Goal: Task Accomplishment & Management: Manage account settings

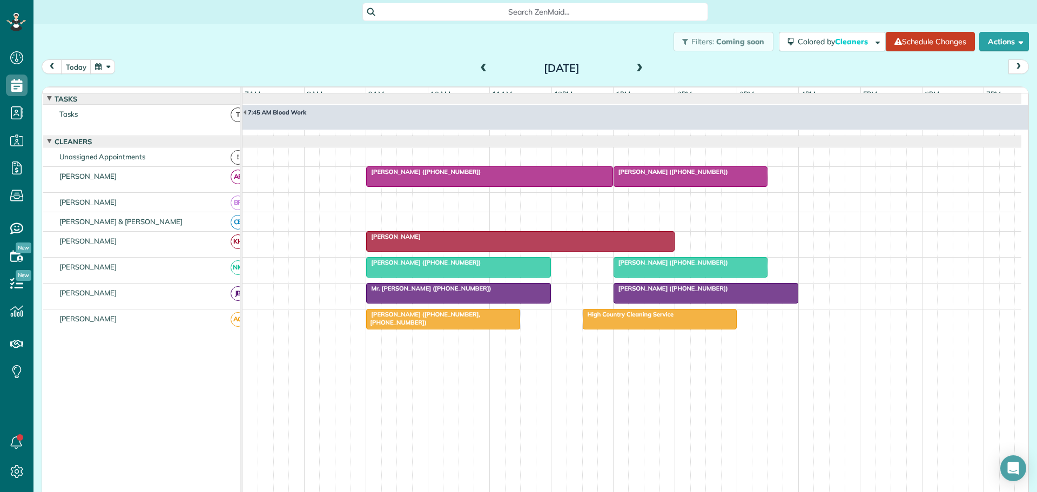
scroll to position [5, 5]
click at [635, 67] on span at bounding box center [639, 69] width 12 height 10
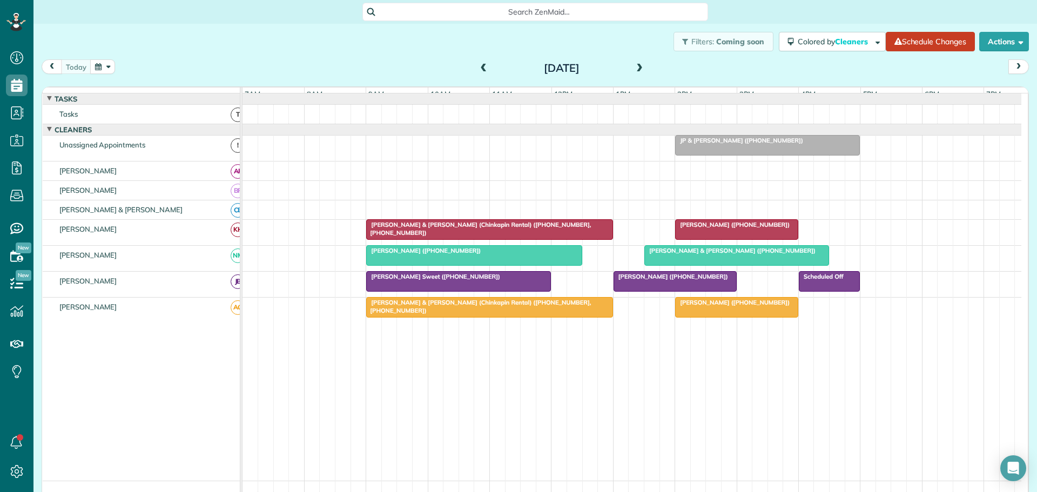
click at [749, 144] on span "JP & [PERSON_NAME] ([PHONE_NUMBER])" at bounding box center [738, 141] width 129 height 8
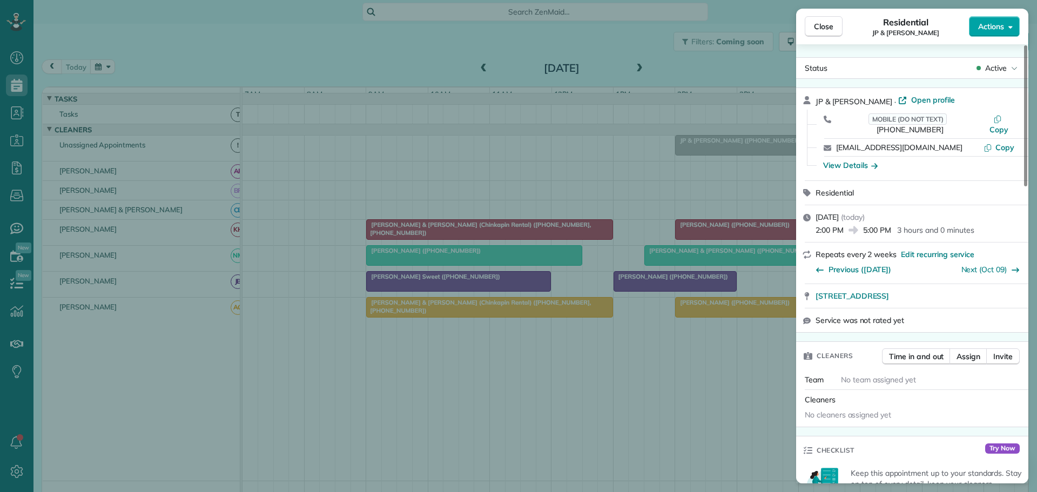
click at [999, 29] on span "Actions" at bounding box center [991, 26] width 26 height 11
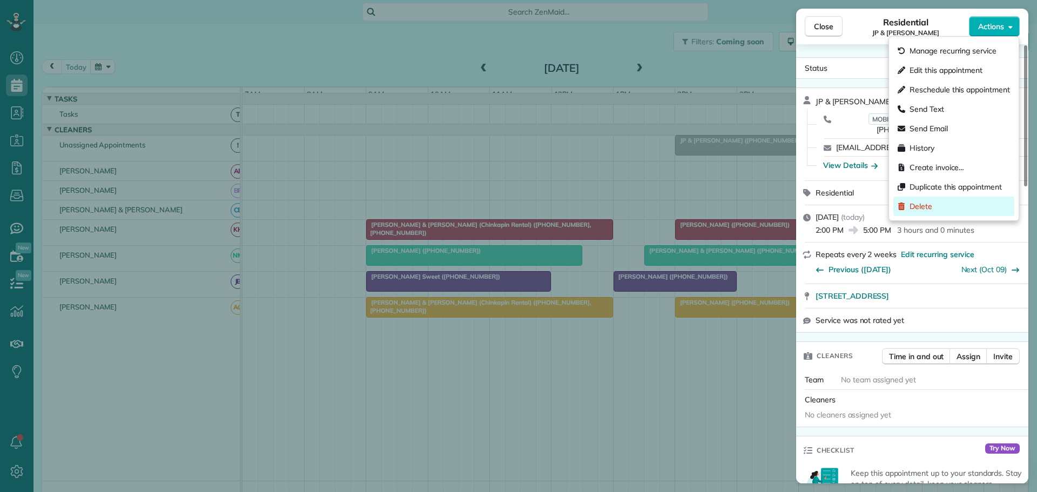
click at [920, 201] on span "Delete" at bounding box center [920, 206] width 23 height 11
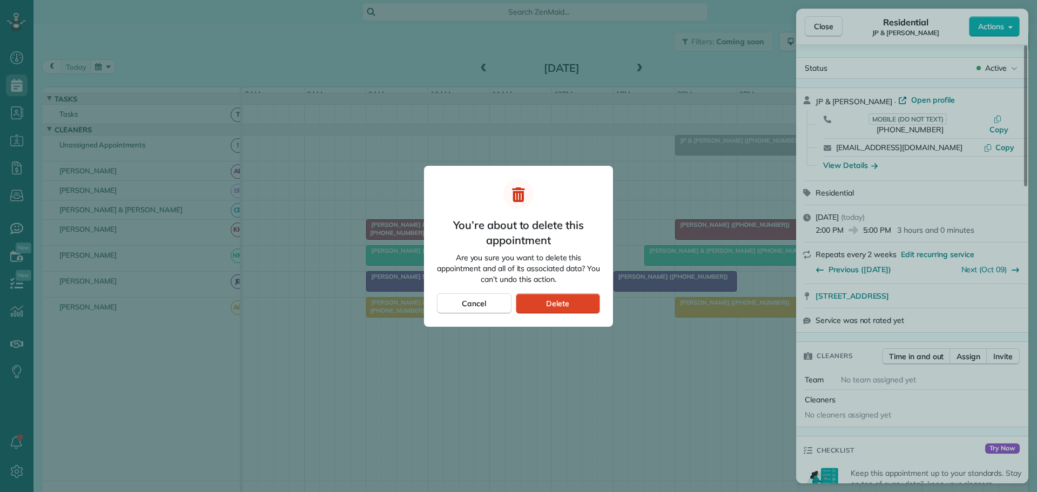
click at [575, 300] on div "Delete" at bounding box center [558, 303] width 84 height 21
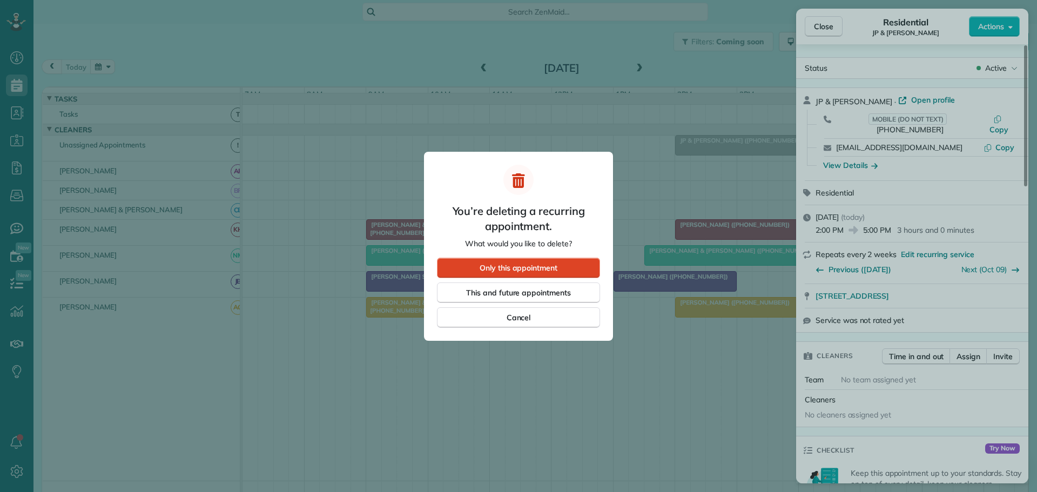
click at [502, 266] on span "Only this appointment" at bounding box center [518, 267] width 78 height 11
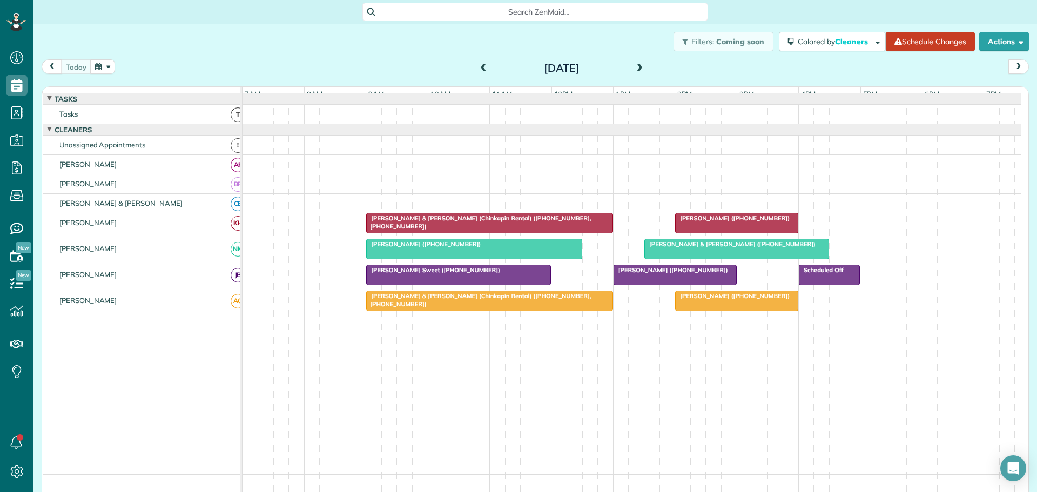
click at [633, 67] on span at bounding box center [639, 69] width 12 height 10
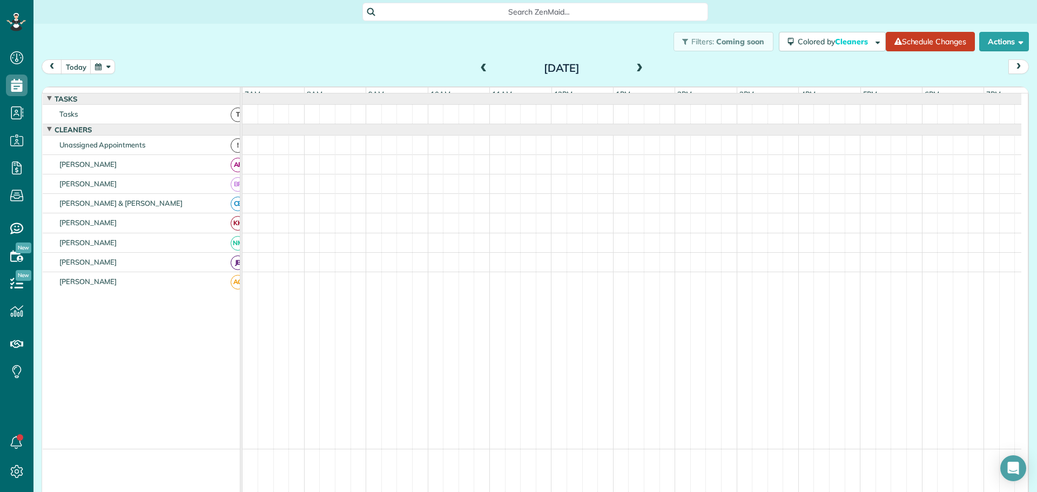
scroll to position [6, 0]
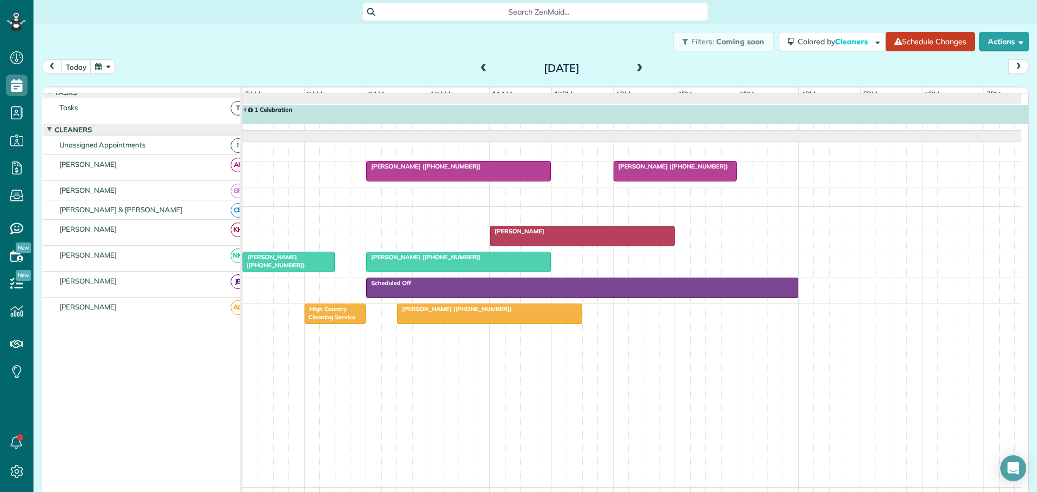
click at [395, 170] on span "[PERSON_NAME] ([PHONE_NUMBER])" at bounding box center [424, 167] width 116 height 8
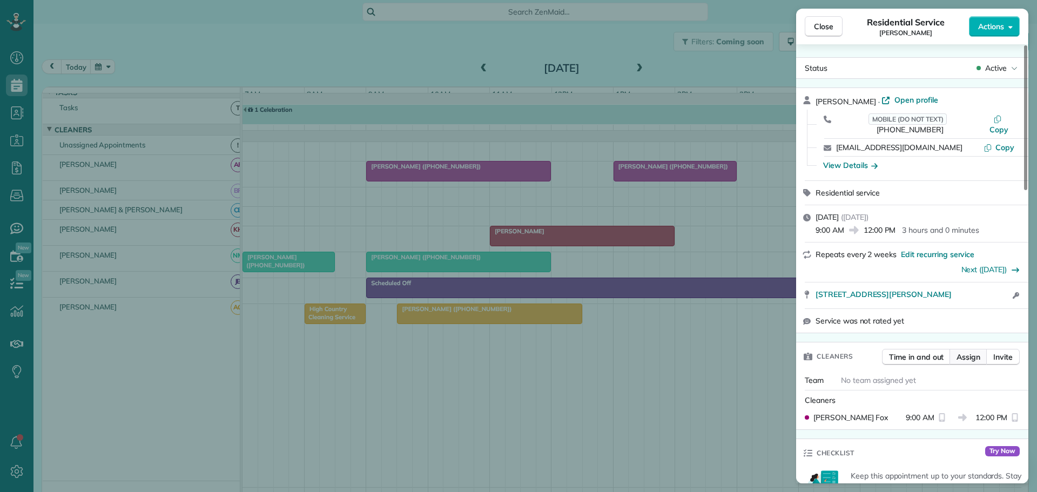
click at [966, 351] on span "Assign" at bounding box center [968, 356] width 24 height 11
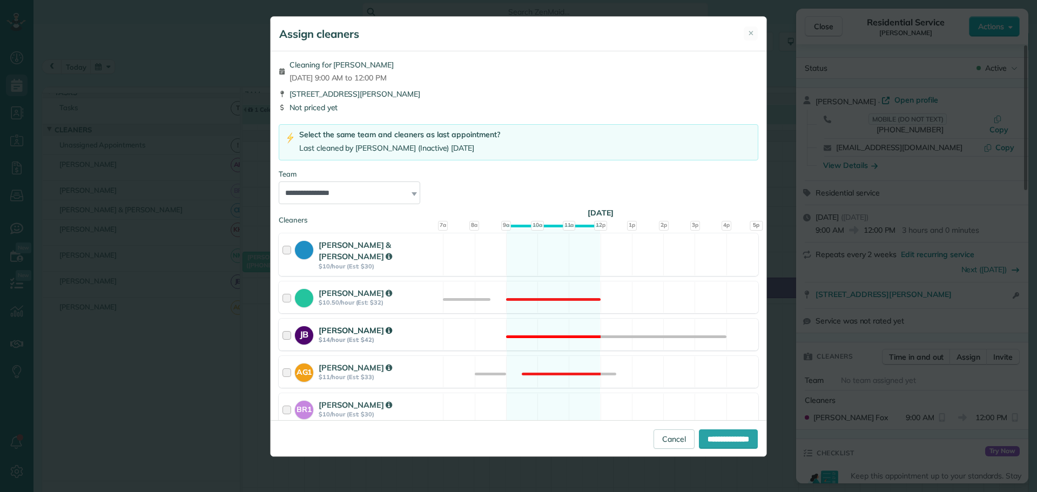
scroll to position [108, 0]
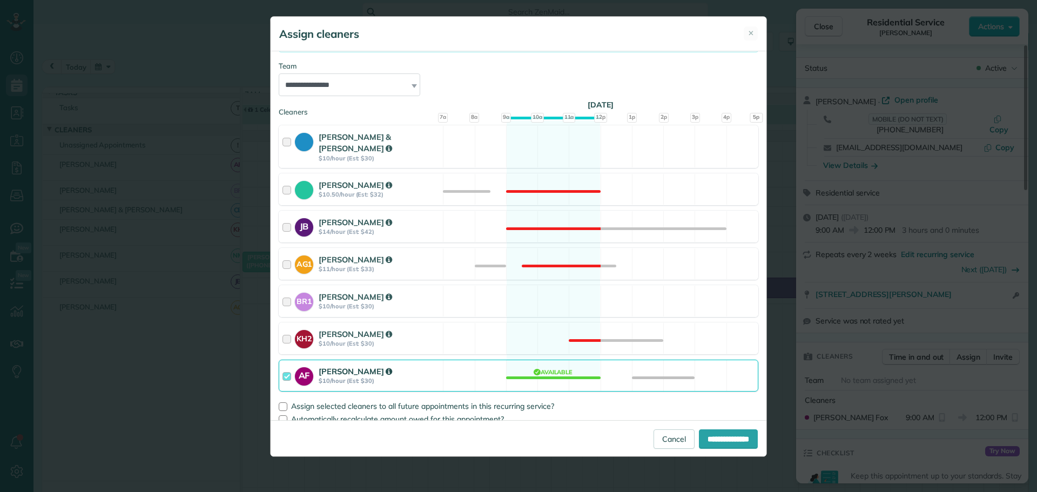
click at [288, 366] on div at bounding box center [288, 376] width 12 height 20
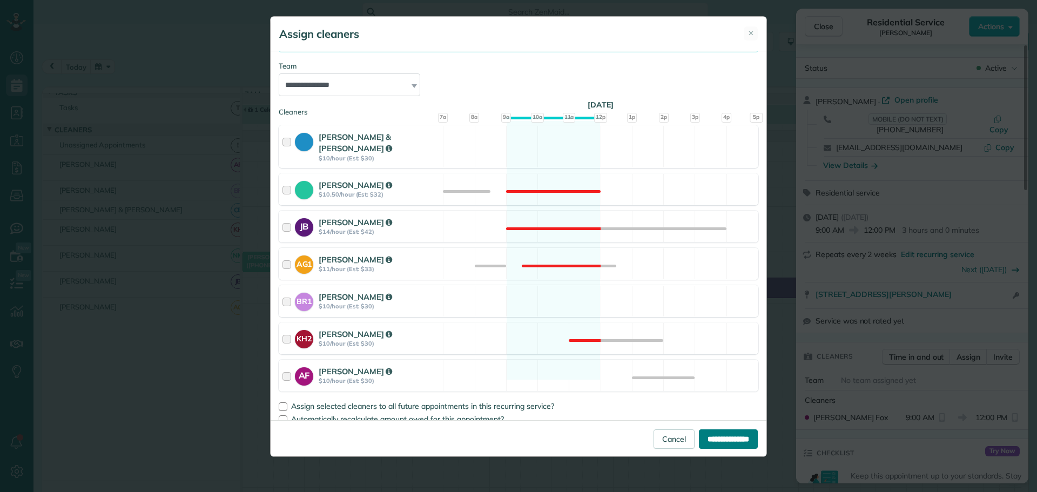
click at [725, 441] on input "**********" at bounding box center [728, 438] width 59 height 19
type input "**********"
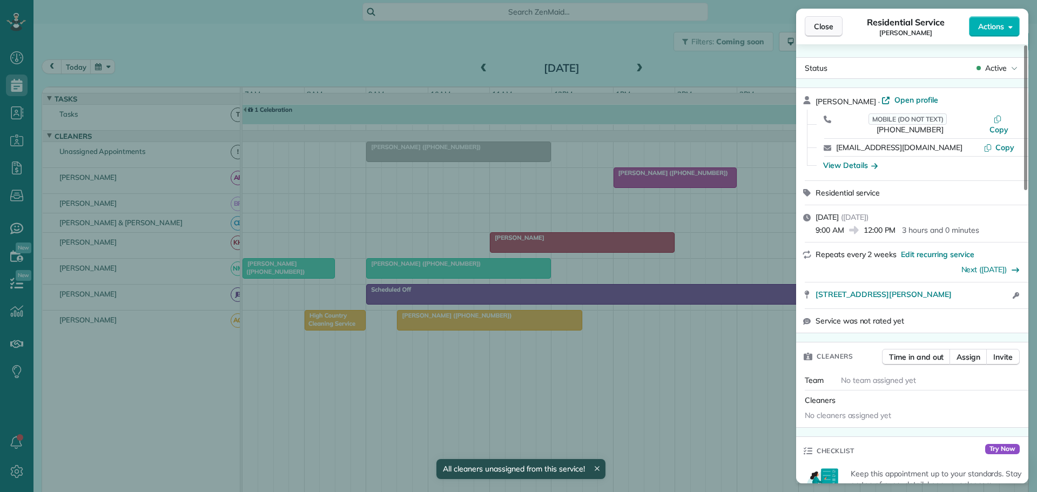
click at [819, 26] on span "Close" at bounding box center [823, 26] width 19 height 11
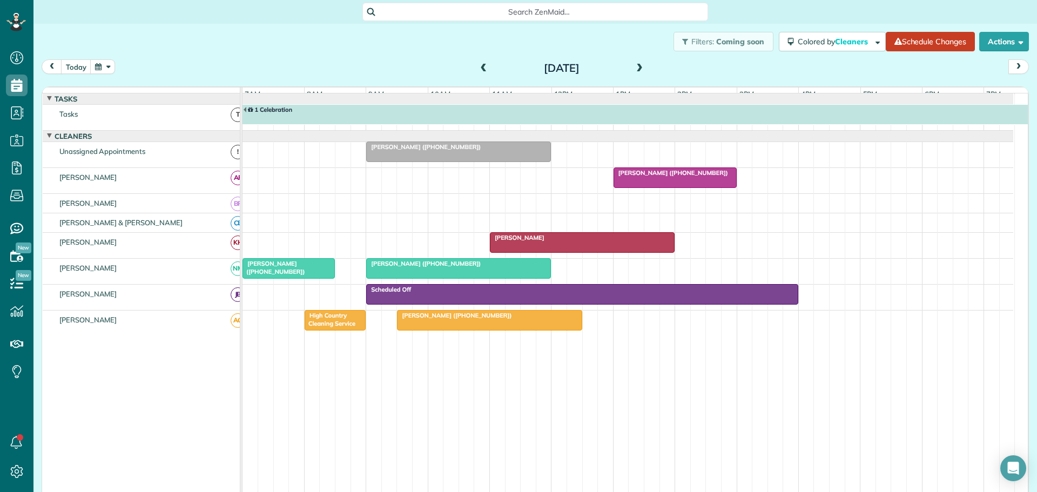
click at [274, 45] on div "Filters: Coming soon Colored by Cleaners Color by Cleaner Color by Team Color b…" at bounding box center [534, 42] width 1003 height 36
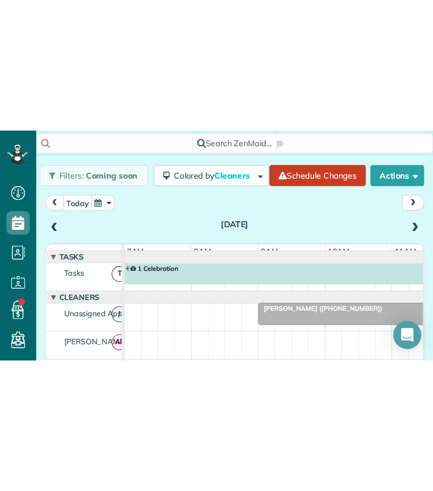
scroll to position [491, 33]
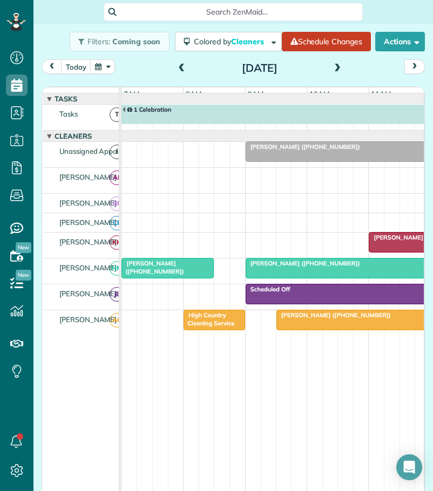
click at [179, 65] on span at bounding box center [182, 69] width 12 height 10
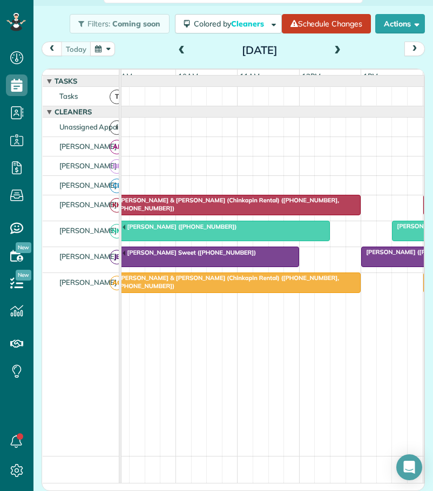
scroll to position [0, 125]
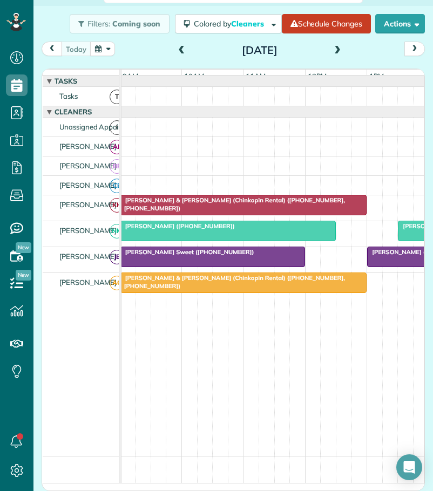
click at [215, 230] on div "[PERSON_NAME] ([PHONE_NUMBER])" at bounding box center [228, 226] width 209 height 8
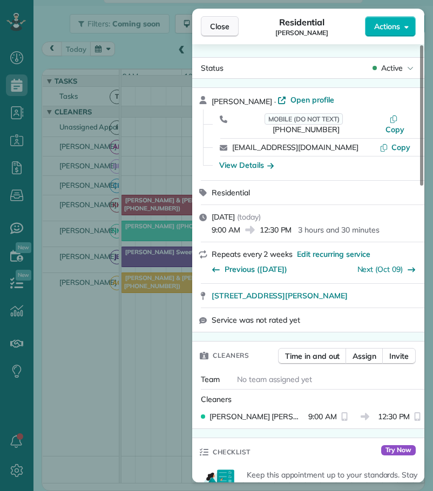
click at [223, 27] on span "Close" at bounding box center [219, 26] width 19 height 11
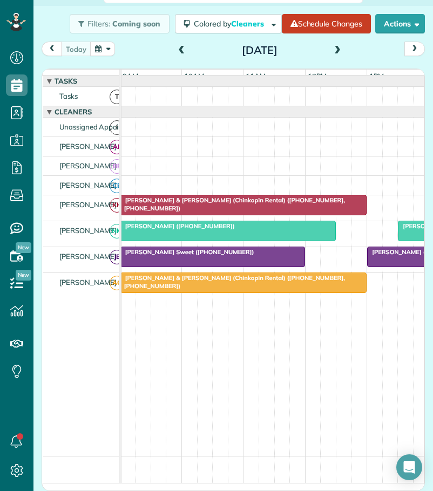
click at [173, 230] on span "[PERSON_NAME] ([PHONE_NUMBER])" at bounding box center [178, 226] width 116 height 8
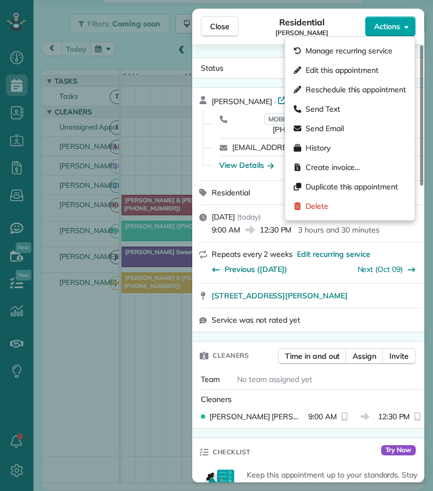
click at [399, 26] on span "Actions" at bounding box center [387, 26] width 26 height 11
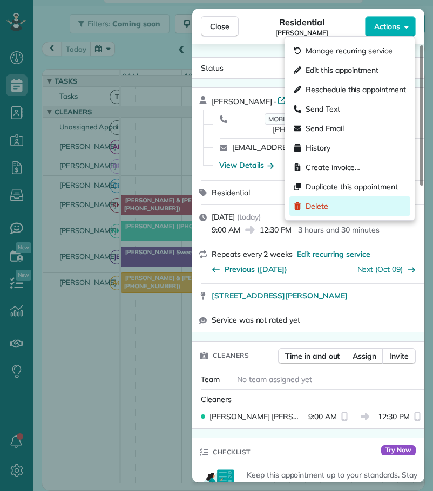
click at [323, 205] on span "Delete" at bounding box center [317, 206] width 23 height 11
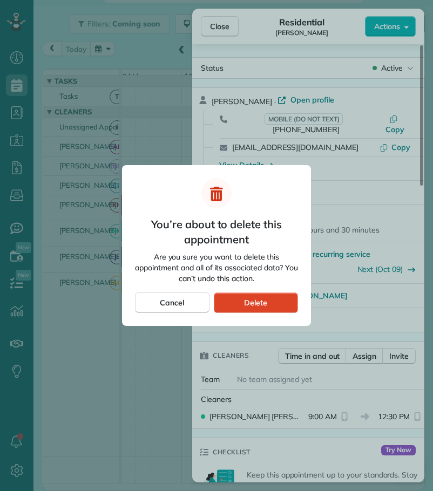
click at [254, 305] on span "Delete" at bounding box center [255, 302] width 23 height 11
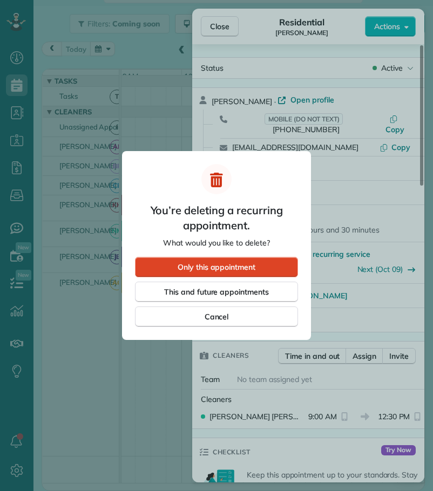
click at [232, 267] on span "Only this appointment" at bounding box center [217, 267] width 78 height 11
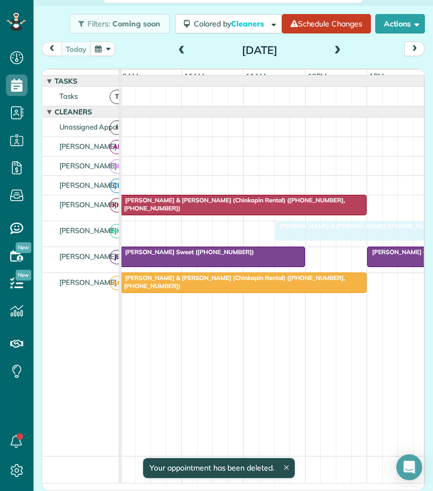
drag, startPoint x: 405, startPoint y: 232, endPoint x: 317, endPoint y: 235, distance: 88.0
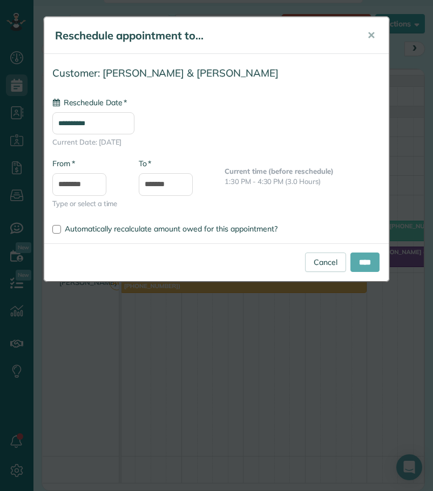
type input "**********"
click at [365, 259] on input "****" at bounding box center [364, 262] width 29 height 19
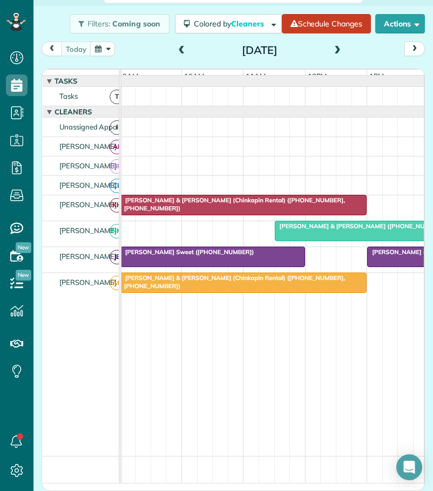
click at [329, 230] on span "[PERSON_NAME] & [PERSON_NAME] ([PHONE_NUMBER])" at bounding box center [360, 226] width 172 height 8
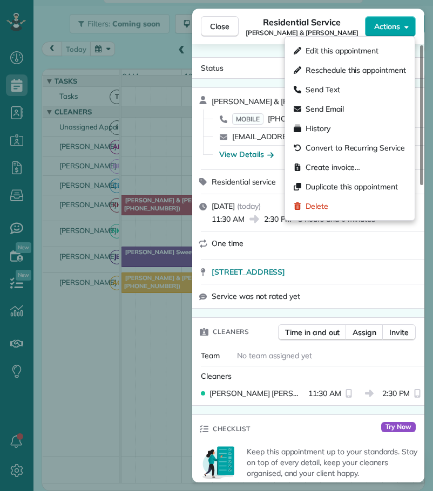
click at [390, 24] on span "Actions" at bounding box center [387, 26] width 26 height 11
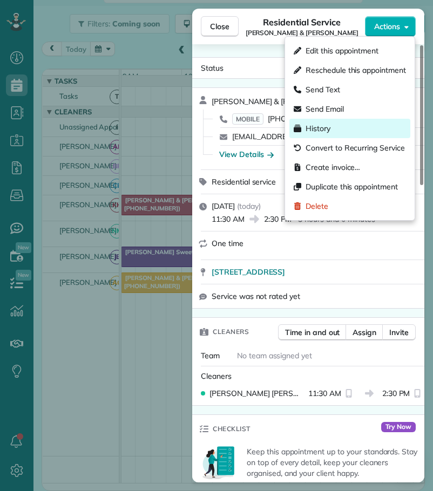
click at [316, 127] on span "History" at bounding box center [318, 128] width 25 height 11
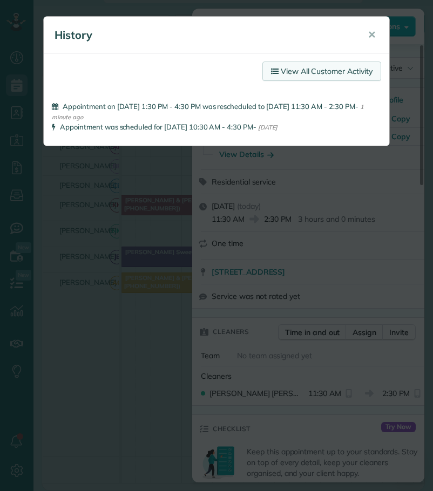
click at [300, 67] on link "View All Customer Activity" at bounding box center [321, 71] width 119 height 19
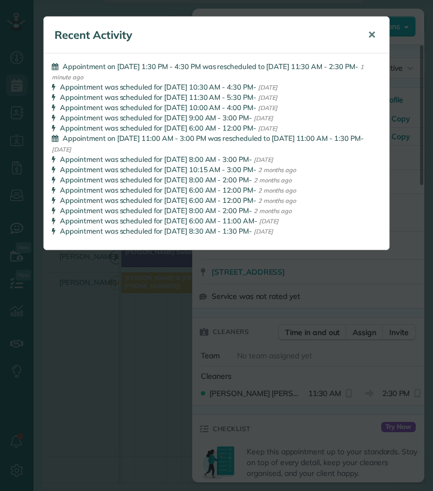
click at [371, 30] on span "✕" at bounding box center [372, 35] width 8 height 12
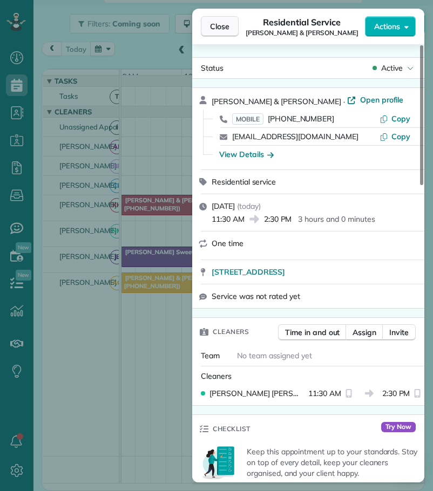
click at [217, 27] on span "Close" at bounding box center [219, 26] width 19 height 11
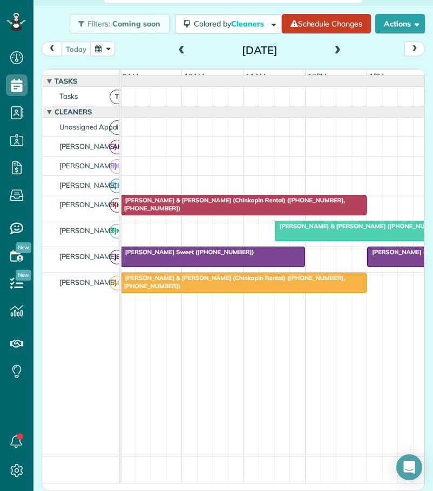
click at [395, 256] on span "[PERSON_NAME] ([PHONE_NUMBER])" at bounding box center [425, 252] width 116 height 8
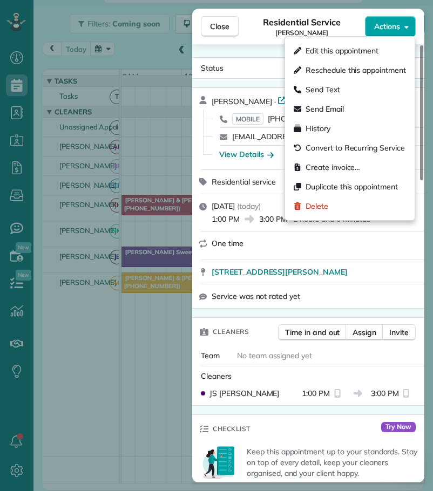
click at [382, 26] on span "Actions" at bounding box center [387, 26] width 26 height 11
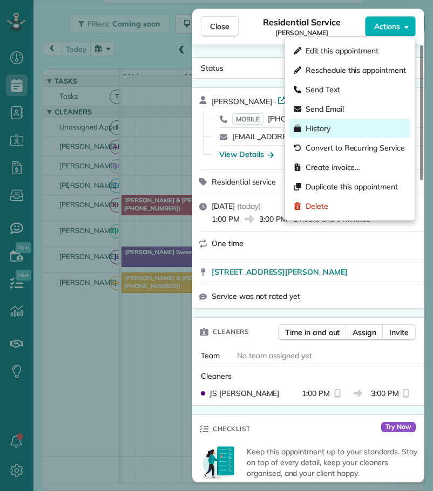
click at [314, 124] on span "History" at bounding box center [318, 128] width 25 height 11
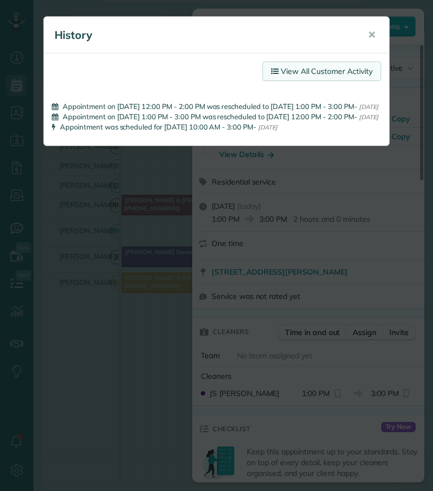
click at [302, 65] on link "View All Customer Activity" at bounding box center [321, 71] width 119 height 19
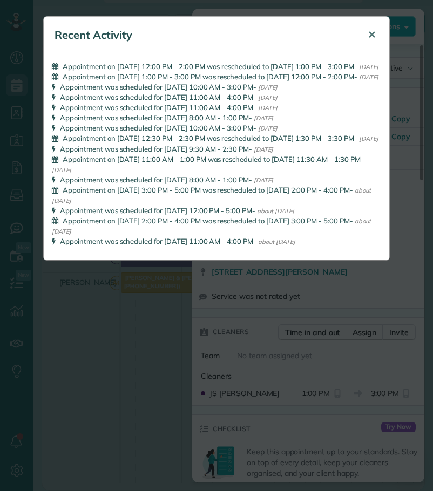
click at [374, 32] on span "✕" at bounding box center [372, 35] width 8 height 12
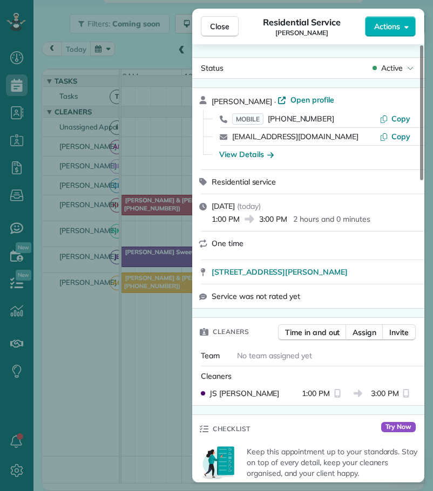
drag, startPoint x: 225, startPoint y: 26, endPoint x: 146, endPoint y: 63, distance: 87.2
click at [224, 28] on span "Close" at bounding box center [219, 26] width 19 height 11
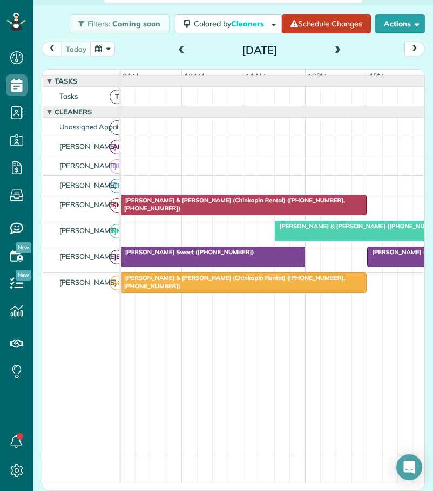
click at [163, 106] on div at bounding box center [220, 96] width 449 height 19
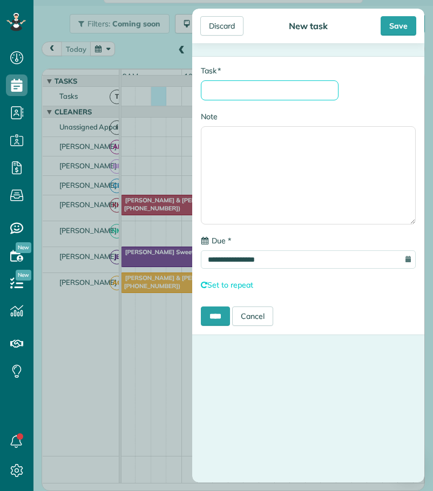
click at [216, 90] on input "* Task" at bounding box center [270, 90] width 138 height 20
type input "********"
click at [226, 320] on input "****" at bounding box center [215, 316] width 29 height 19
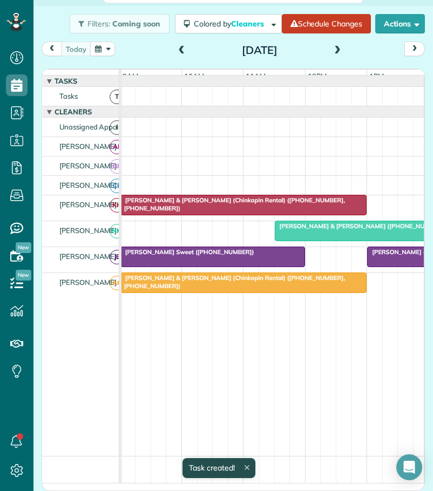
scroll to position [17, 0]
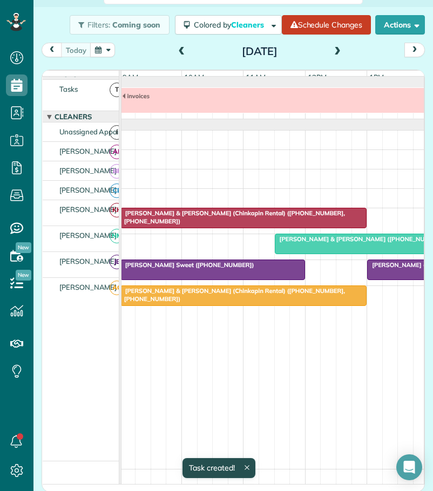
click at [178, 50] on span at bounding box center [182, 52] width 12 height 10
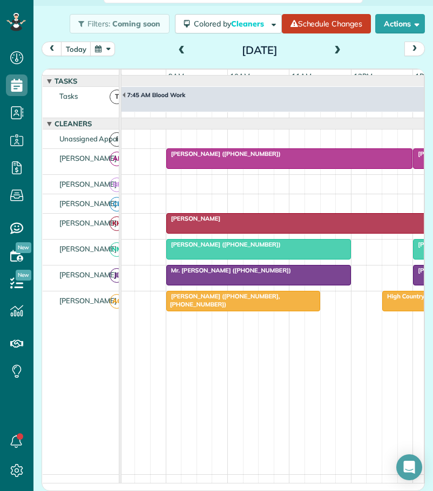
scroll to position [0, 94]
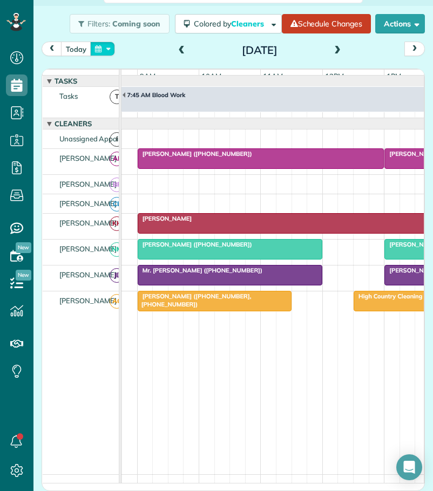
click at [109, 49] on button "button" at bounding box center [102, 49] width 25 height 15
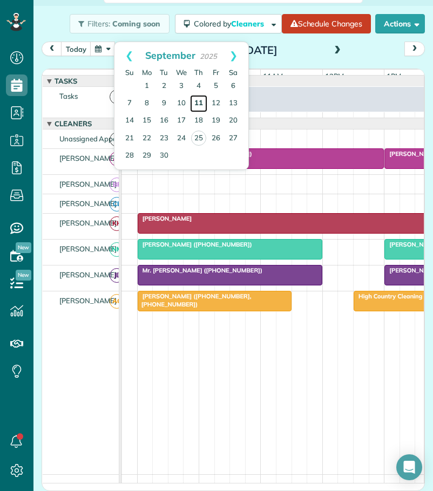
click at [200, 102] on link "11" at bounding box center [198, 103] width 17 height 17
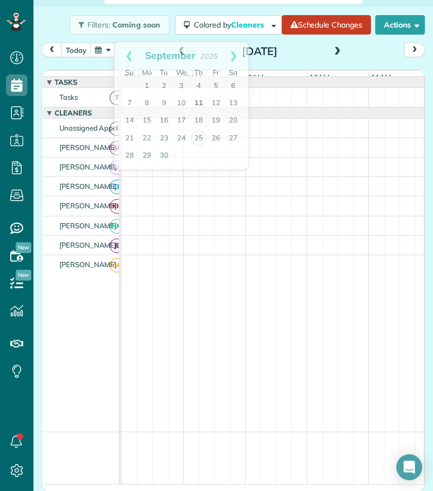
scroll to position [8, 0]
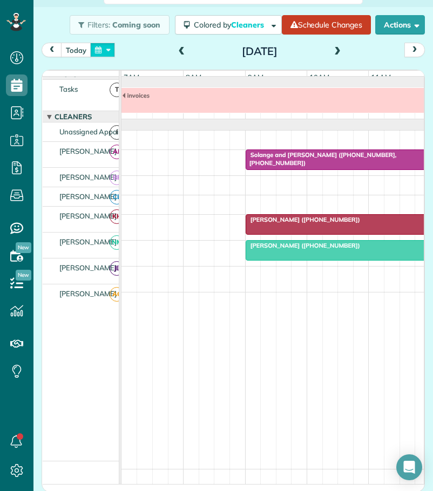
click at [109, 48] on button "button" at bounding box center [102, 50] width 25 height 15
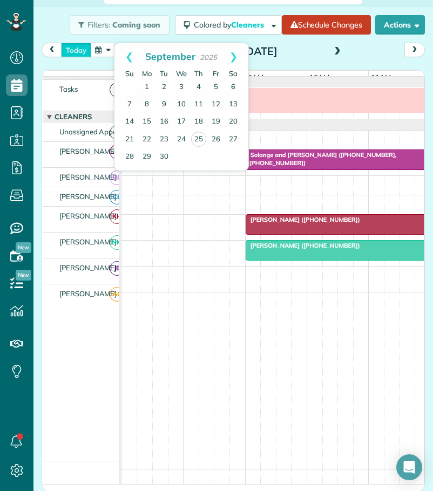
click at [76, 53] on button "today" at bounding box center [76, 50] width 30 height 15
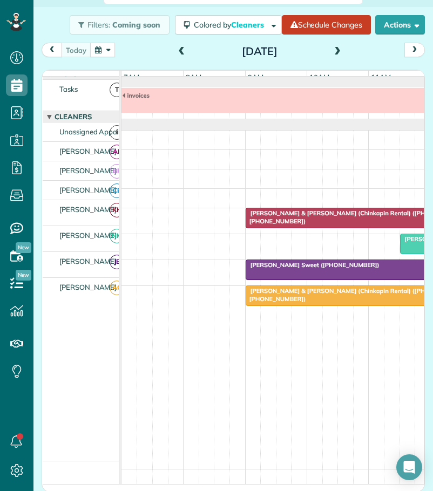
click at [176, 51] on span at bounding box center [182, 52] width 12 height 10
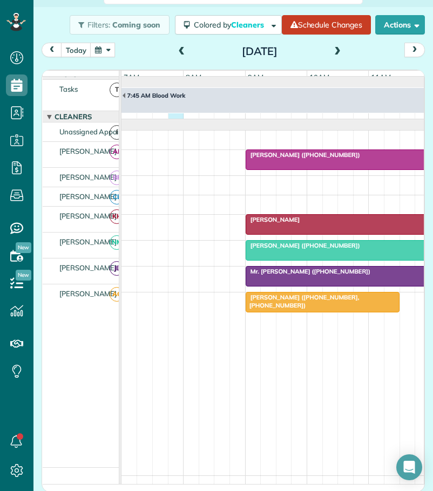
click at [176, 119] on div "7:45 AM Blood Work" at bounding box center [345, 103] width 449 height 31
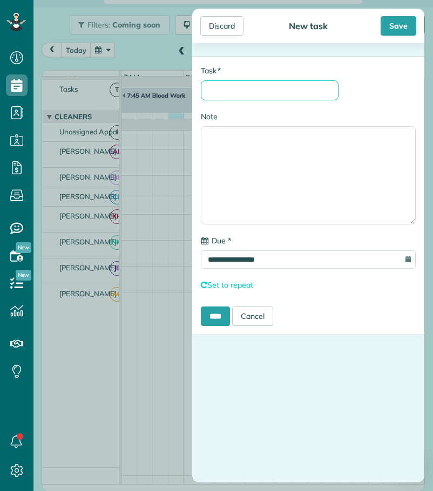
click at [228, 93] on input "* Task" at bounding box center [270, 90] width 138 height 20
type input "********"
click at [218, 314] on input "****" at bounding box center [215, 316] width 29 height 19
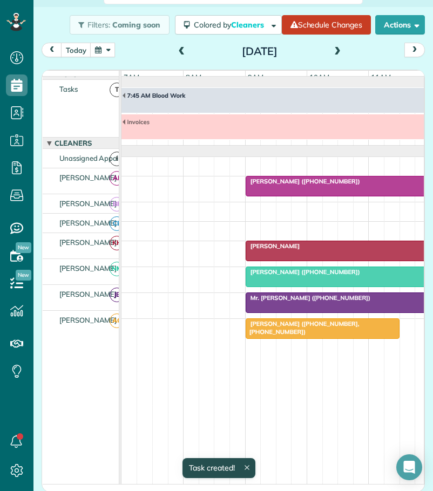
scroll to position [26, 0]
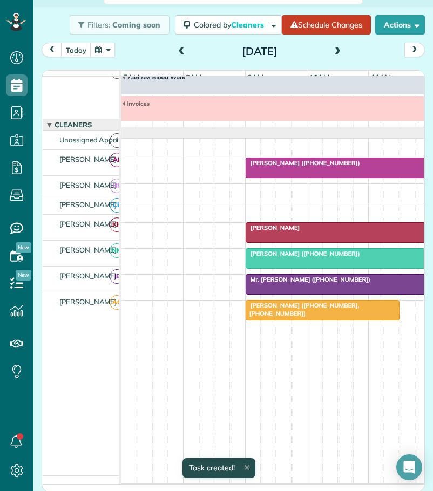
click at [176, 50] on span at bounding box center [182, 52] width 12 height 10
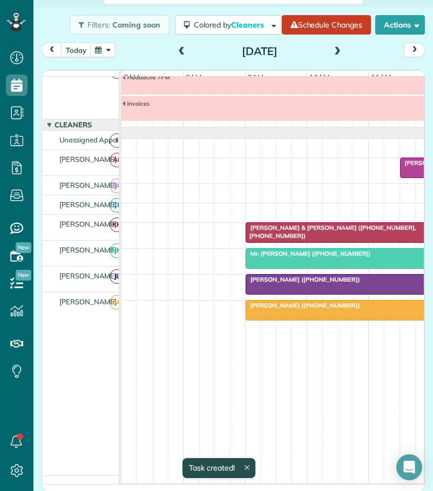
click at [176, 50] on span at bounding box center [182, 52] width 12 height 10
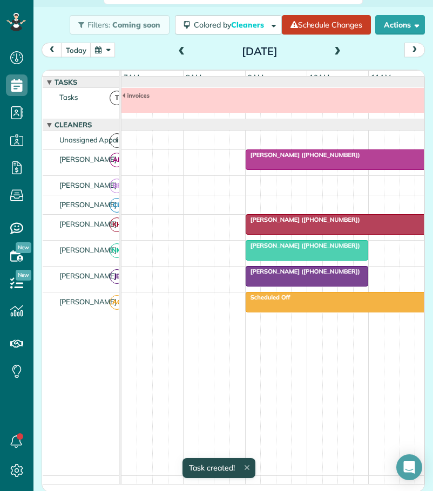
scroll to position [8, 0]
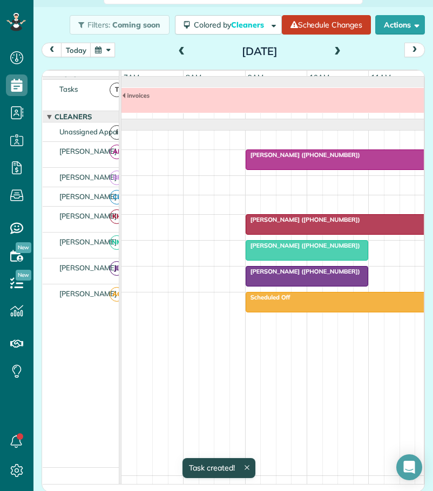
click at [176, 50] on span at bounding box center [182, 52] width 12 height 10
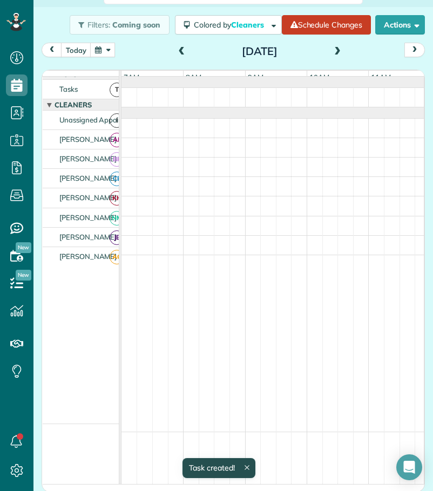
scroll to position [0, 0]
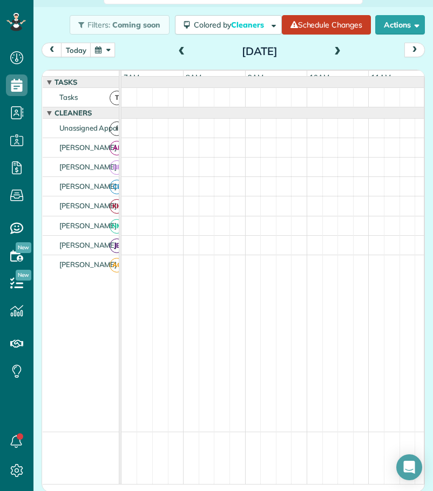
click at [176, 50] on span at bounding box center [182, 52] width 12 height 10
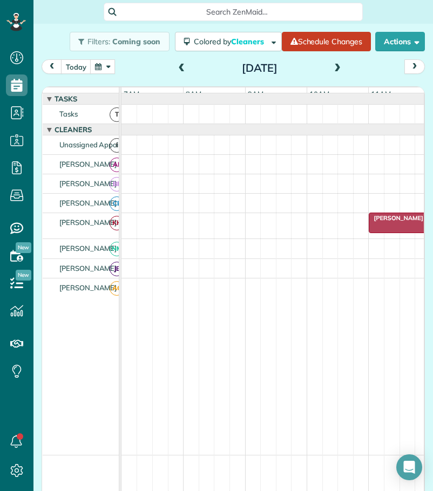
click at [246, 124] on div at bounding box center [345, 114] width 449 height 19
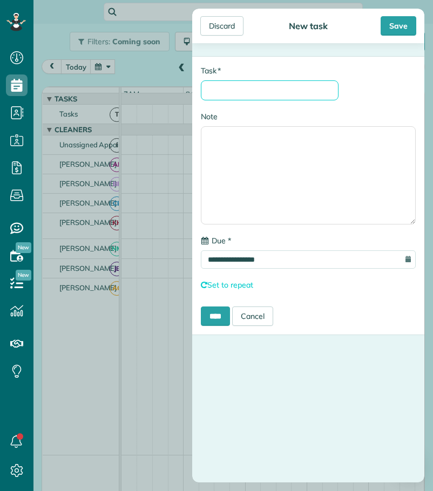
click at [235, 92] on input "* Task" at bounding box center [270, 90] width 138 height 20
type input "********"
click at [214, 315] on input "****" at bounding box center [215, 316] width 29 height 19
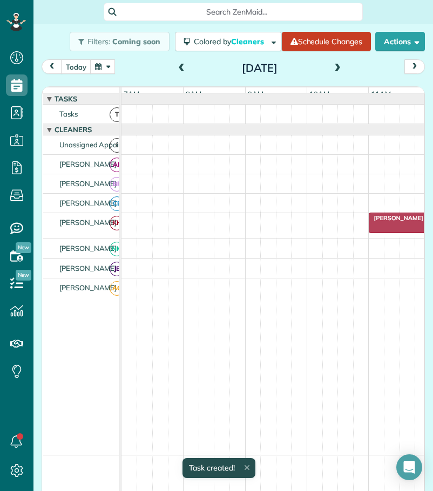
scroll to position [8, 0]
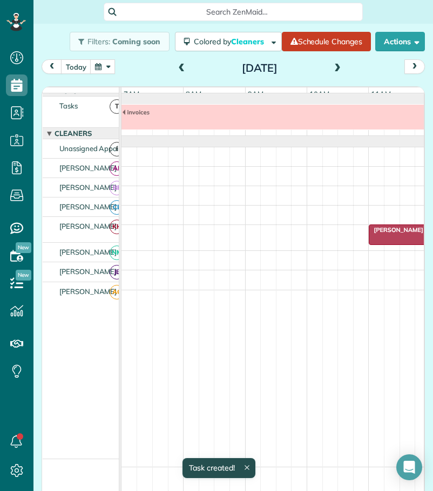
click at [178, 68] on span at bounding box center [182, 69] width 12 height 10
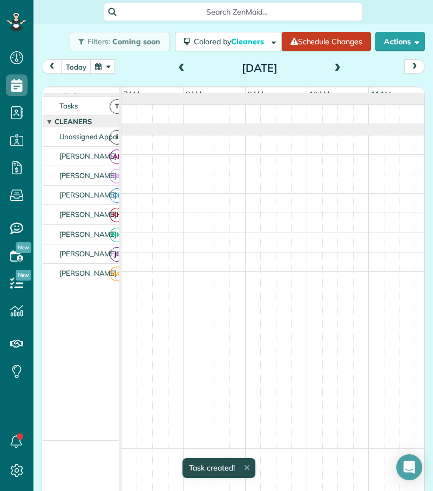
scroll to position [0, 0]
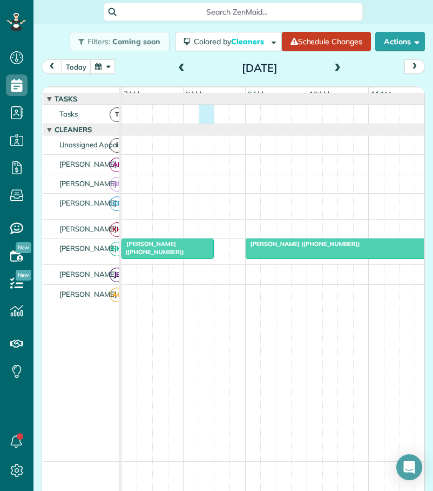
click at [208, 124] on div at bounding box center [345, 114] width 449 height 19
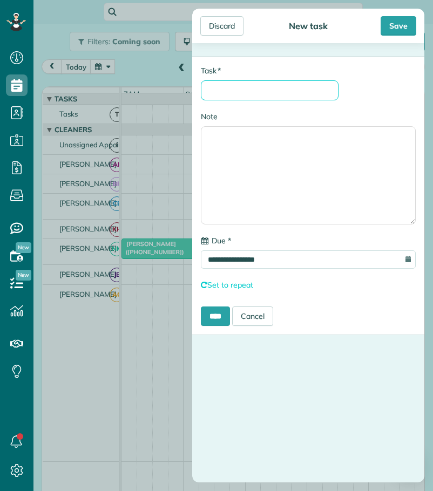
click at [229, 89] on input "* Task" at bounding box center [270, 90] width 138 height 20
type input "********"
click at [225, 316] on input "****" at bounding box center [215, 316] width 29 height 19
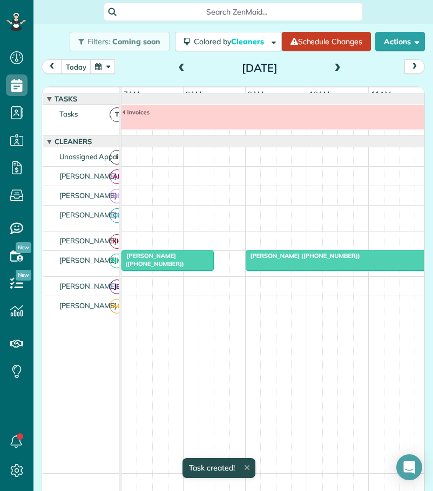
scroll to position [8, 0]
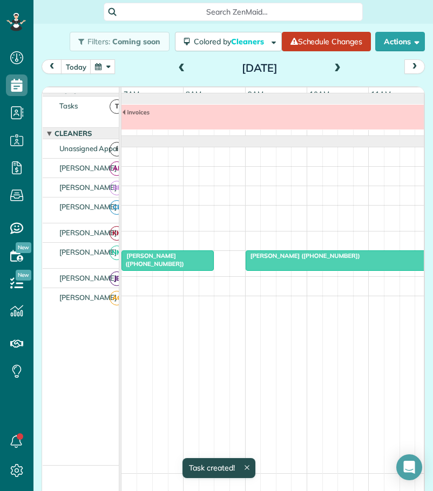
click at [177, 67] on span at bounding box center [182, 69] width 12 height 10
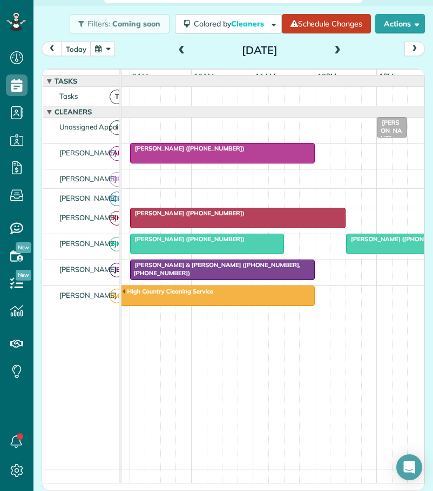
scroll to position [0, 70]
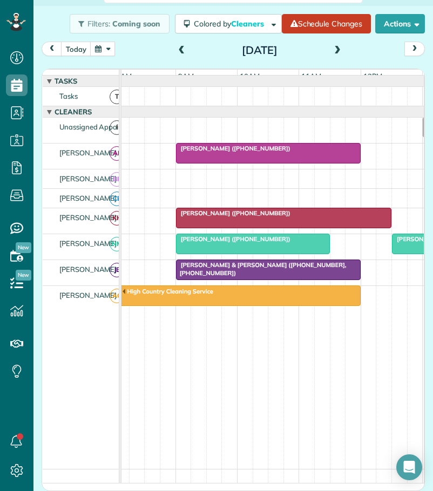
click at [191, 217] on span "[PERSON_NAME] ([PHONE_NUMBER])" at bounding box center [233, 213] width 116 height 8
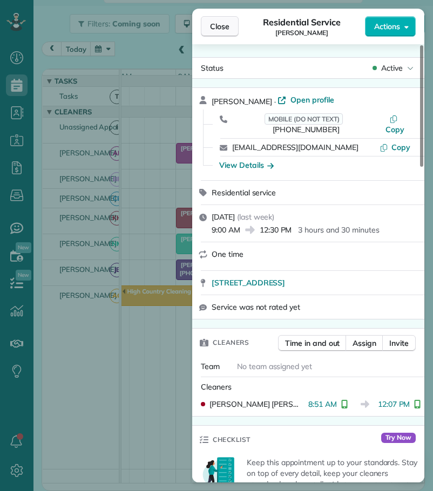
click at [212, 25] on span "Close" at bounding box center [219, 26] width 19 height 11
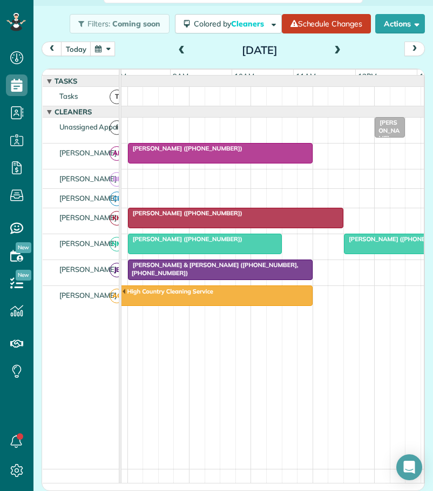
scroll to position [0, 118]
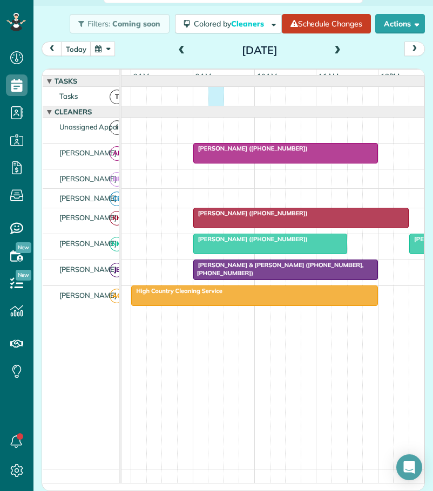
click at [207, 103] on div at bounding box center [293, 96] width 449 height 19
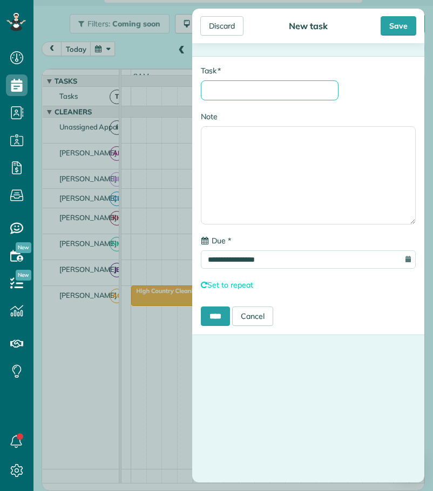
click at [229, 84] on input "* Task" at bounding box center [270, 90] width 138 height 20
type input "********"
click at [226, 318] on input "****" at bounding box center [215, 316] width 29 height 19
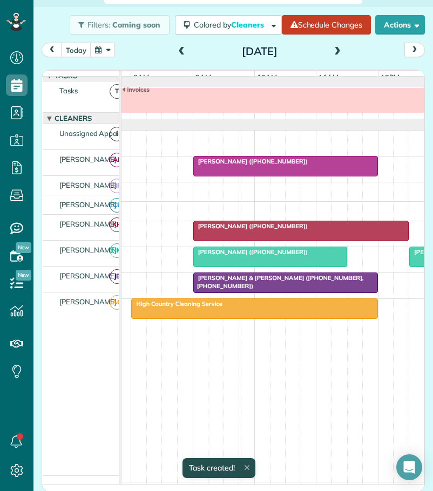
click at [180, 51] on span at bounding box center [182, 52] width 12 height 10
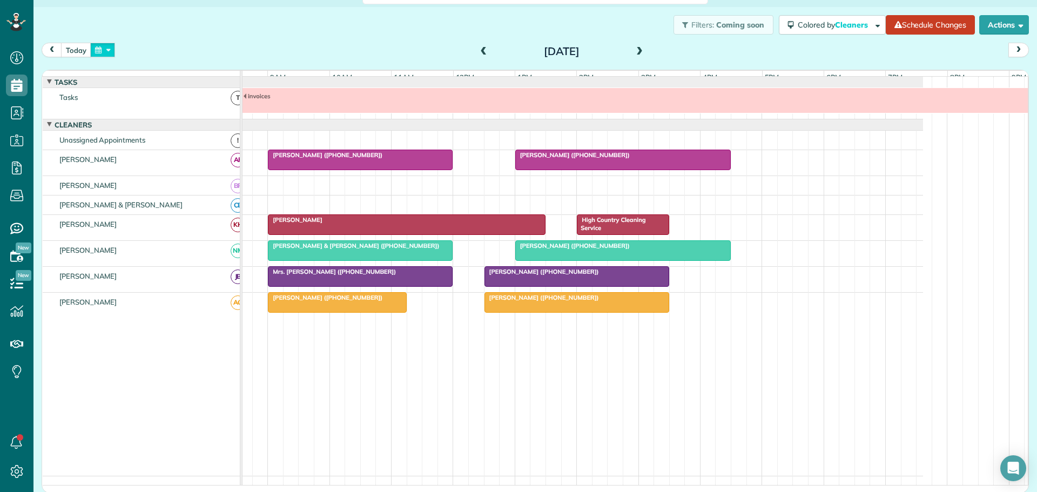
click at [107, 49] on button "button" at bounding box center [102, 50] width 25 height 15
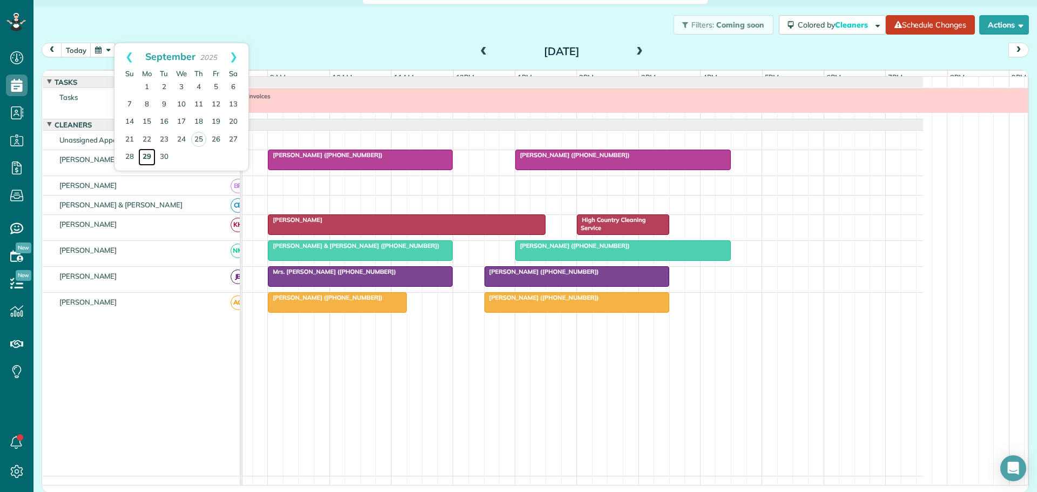
click at [146, 157] on link "29" at bounding box center [146, 156] width 17 height 17
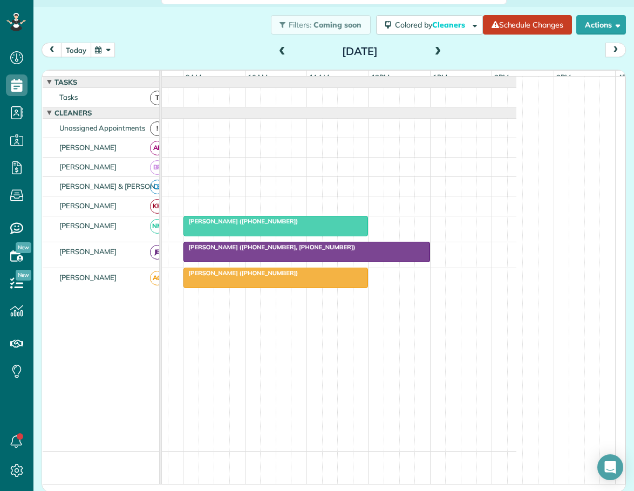
click at [80, 50] on button "today" at bounding box center [76, 50] width 30 height 15
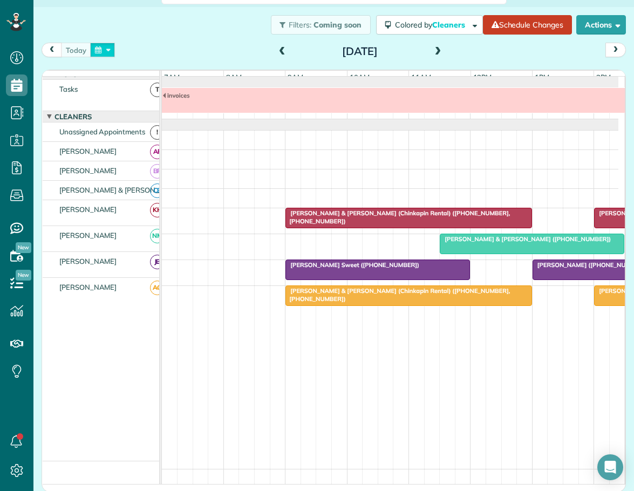
click at [108, 49] on button "button" at bounding box center [102, 50] width 25 height 15
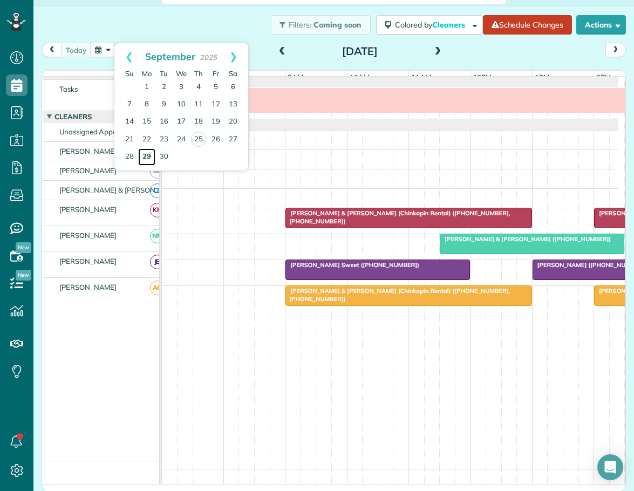
click at [146, 155] on link "29" at bounding box center [146, 156] width 17 height 17
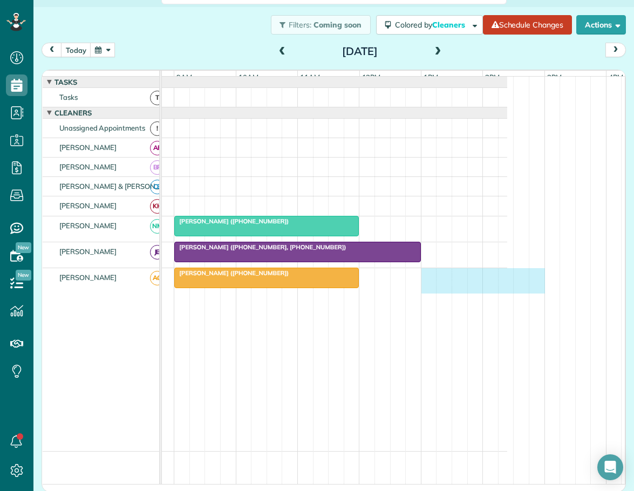
drag, startPoint x: 422, startPoint y: 281, endPoint x: 531, endPoint y: 292, distance: 109.6
click at [508, 292] on div "[PERSON_NAME] ([PHONE_NUMBER])" at bounding box center [279, 280] width 457 height 25
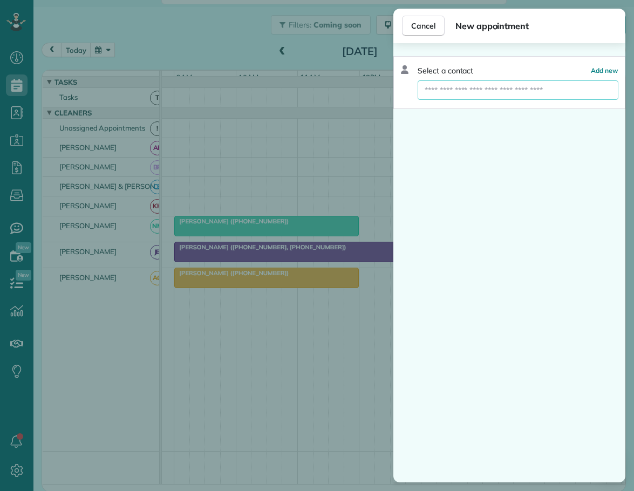
click at [472, 93] on input "text" at bounding box center [518, 89] width 201 height 19
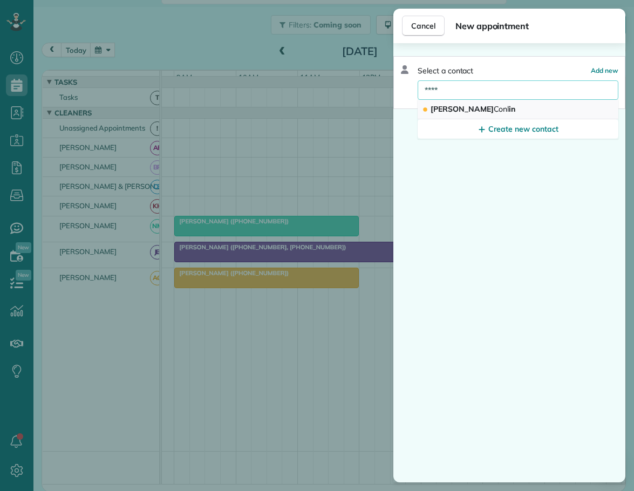
type input "****"
click at [454, 111] on span "[PERSON_NAME] in" at bounding box center [473, 109] width 85 height 10
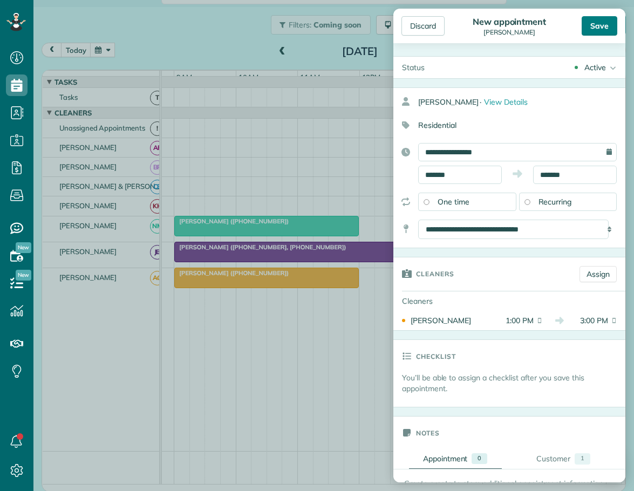
click at [603, 23] on div "Save" at bounding box center [600, 25] width 36 height 19
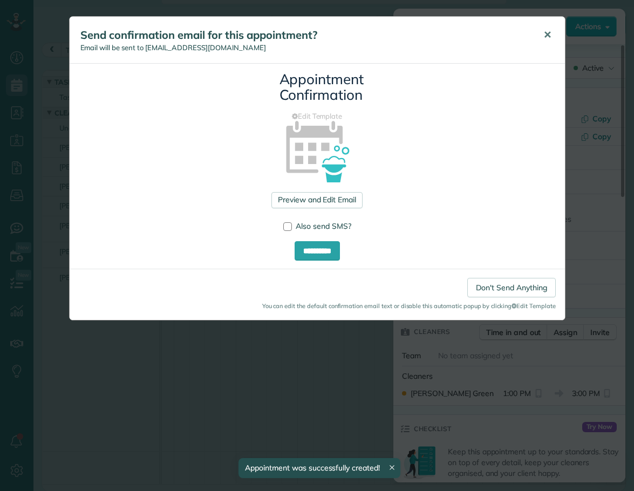
click at [550, 33] on span "✕" at bounding box center [548, 35] width 8 height 12
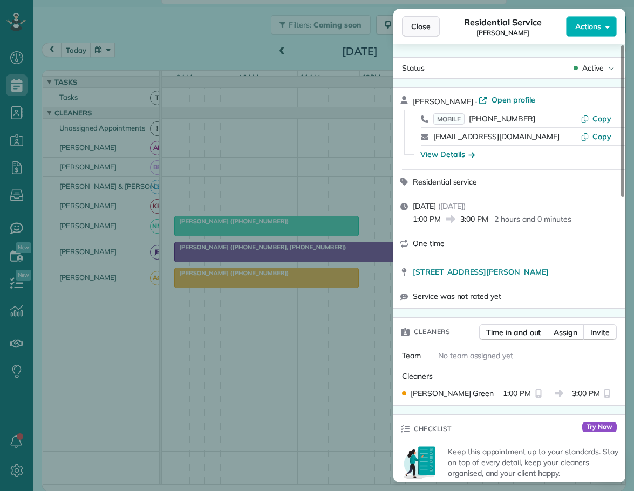
click at [420, 23] on span "Close" at bounding box center [420, 26] width 19 height 11
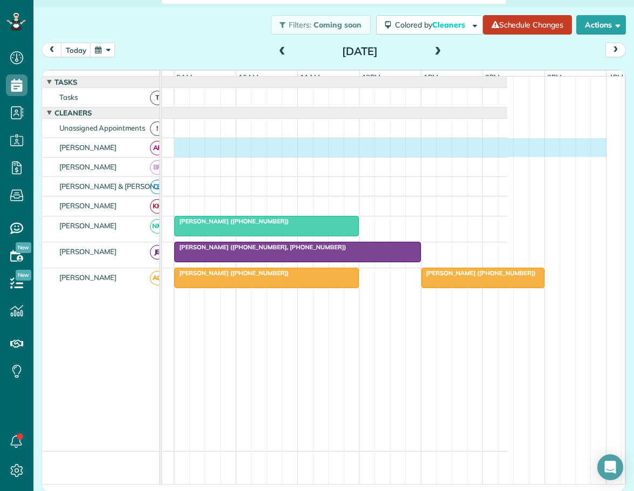
drag, startPoint x: 180, startPoint y: 152, endPoint x: 596, endPoint y: 170, distance: 416.6
click at [508, 170] on div "[PERSON_NAME] ([PHONE_NUMBER]) [PERSON_NAME] ([PHONE_NUMBER], [PHONE_NUMBER]) […" at bounding box center [279, 281] width 457 height 408
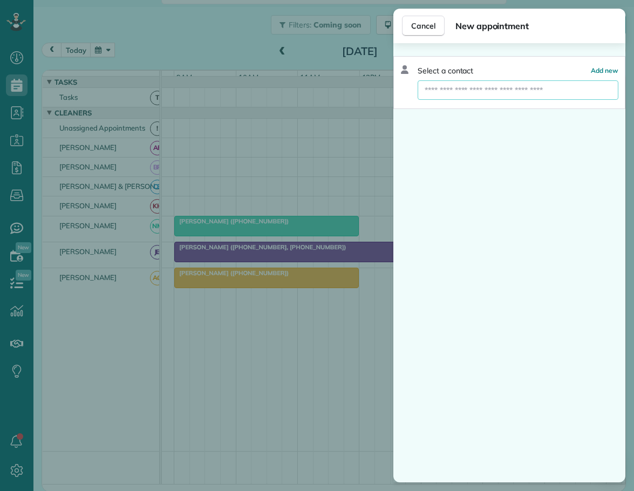
click at [460, 91] on input "text" at bounding box center [518, 89] width 201 height 19
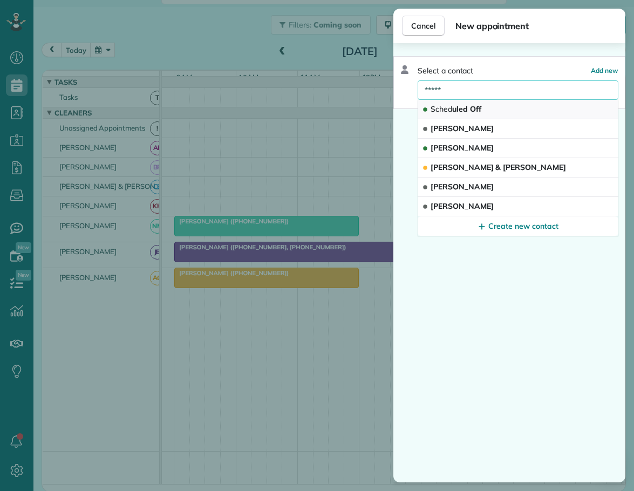
type input "*****"
click at [454, 105] on span "Sched uled Off" at bounding box center [456, 109] width 51 height 10
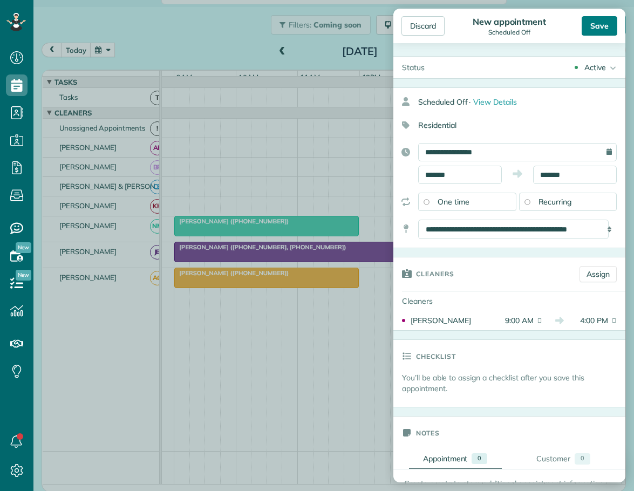
click at [601, 27] on div "Save" at bounding box center [600, 25] width 36 height 19
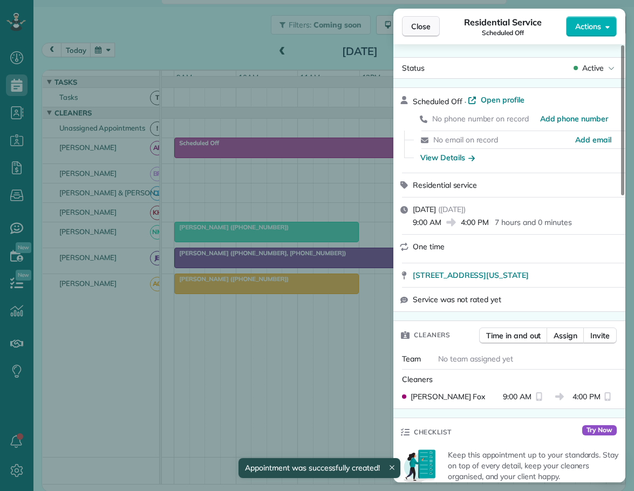
click at [428, 28] on span "Close" at bounding box center [420, 26] width 19 height 11
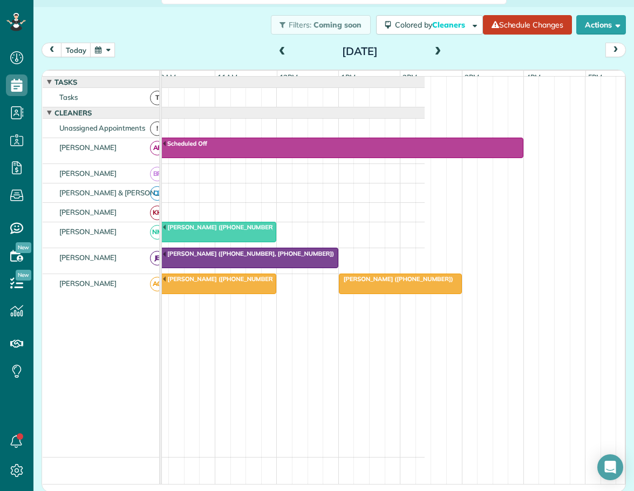
scroll to position [0, 199]
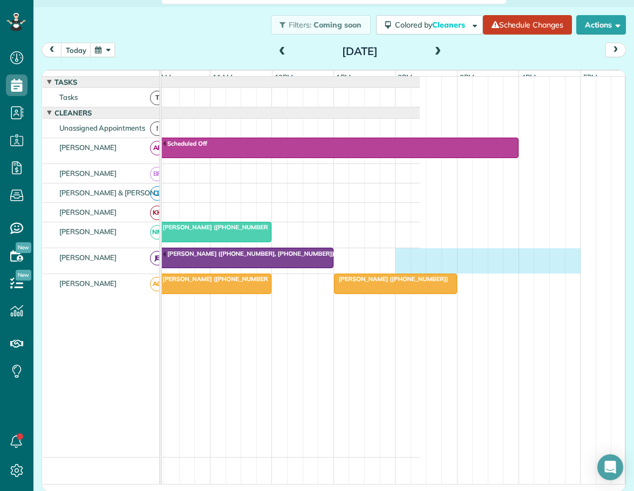
drag, startPoint x: 402, startPoint y: 259, endPoint x: 564, endPoint y: 268, distance: 162.7
click at [420, 268] on div "[PERSON_NAME] ([PHONE_NUMBER], [PHONE_NUMBER])" at bounding box center [191, 260] width 457 height 25
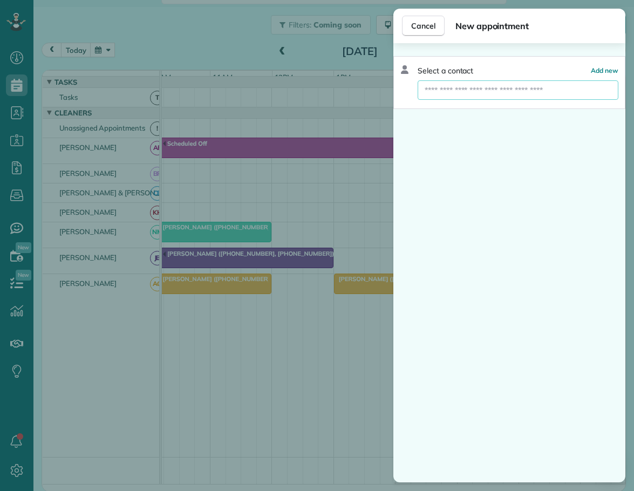
click at [457, 86] on input "text" at bounding box center [518, 89] width 201 height 19
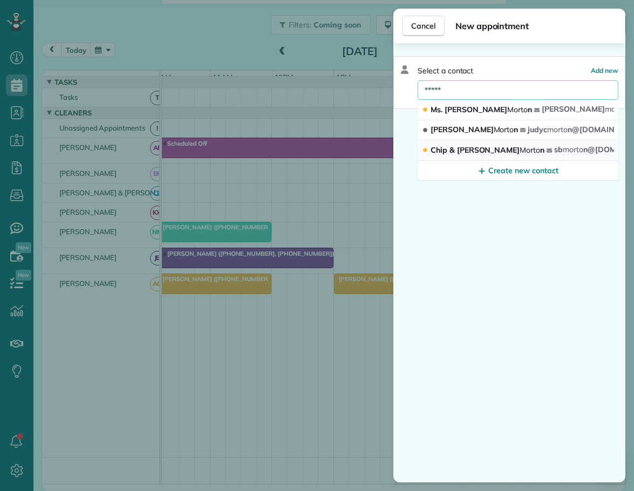
type input "*****"
click at [434, 152] on span "Chip & [PERSON_NAME] n" at bounding box center [488, 150] width 114 height 10
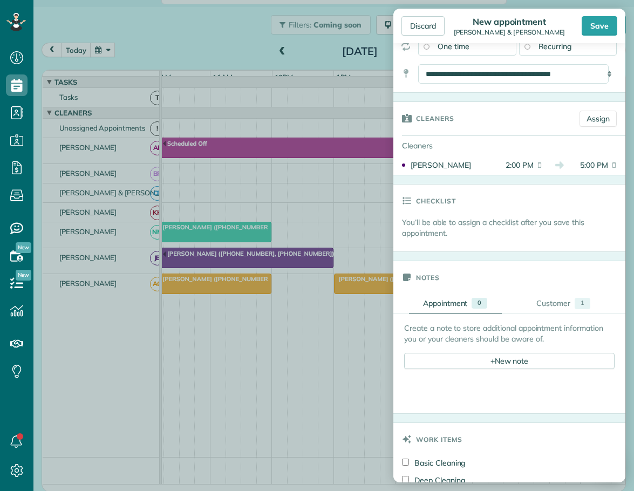
scroll to position [162, 0]
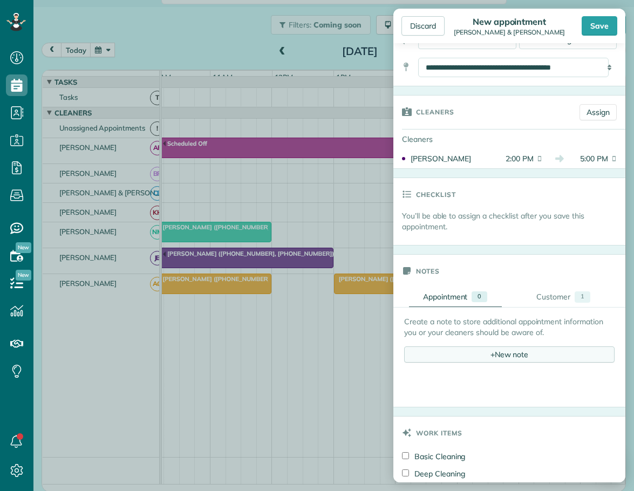
click at [466, 352] on div "+ New note" at bounding box center [509, 355] width 211 height 16
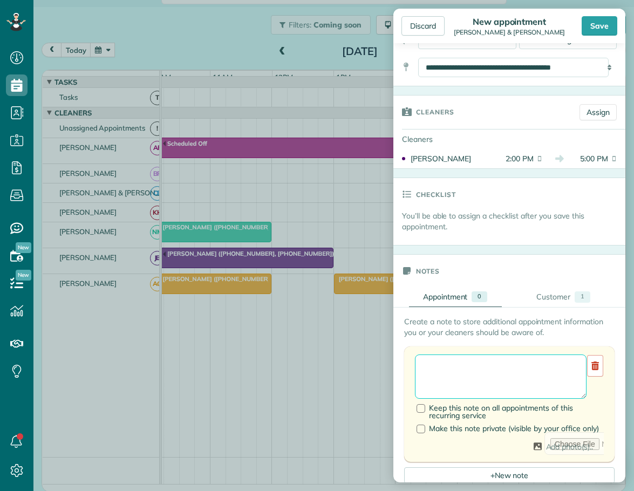
click at [447, 367] on textarea at bounding box center [501, 377] width 172 height 44
type textarea "**********"
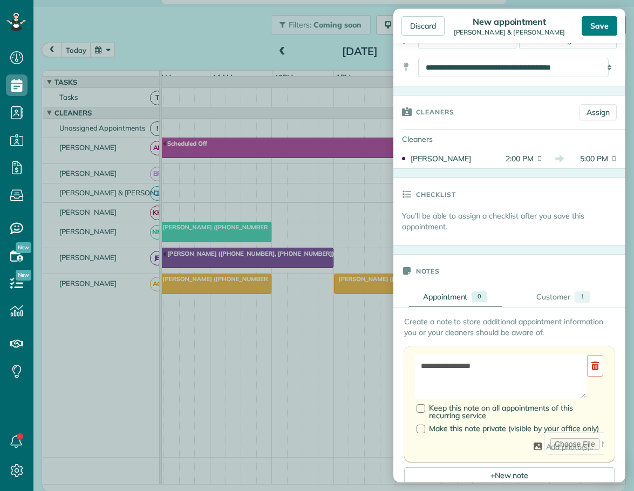
click at [601, 24] on div "Save" at bounding box center [600, 25] width 36 height 19
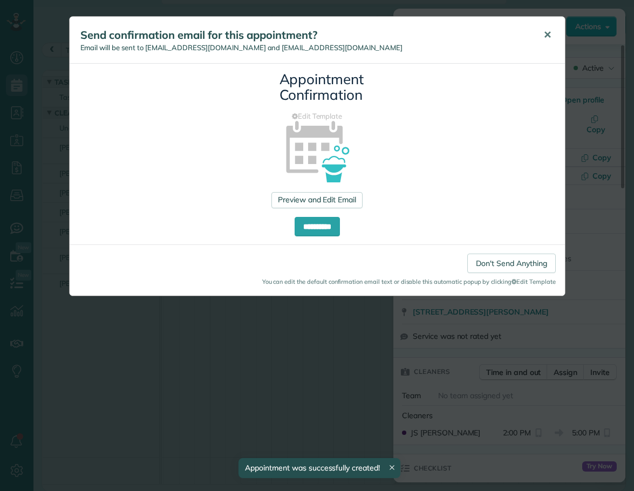
click at [546, 34] on span "✕" at bounding box center [548, 35] width 8 height 12
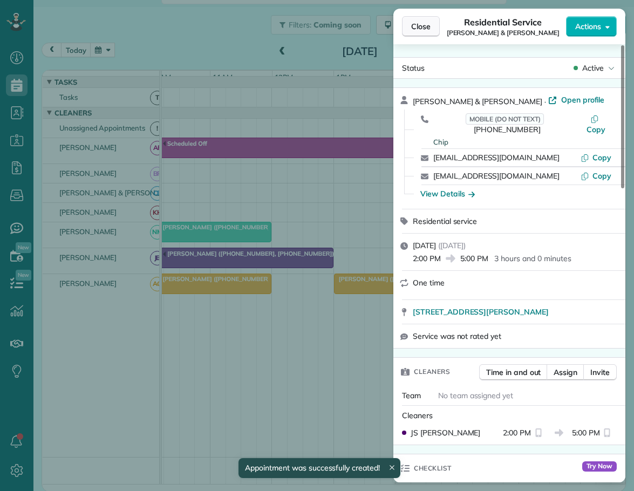
click at [425, 28] on span "Close" at bounding box center [420, 26] width 19 height 11
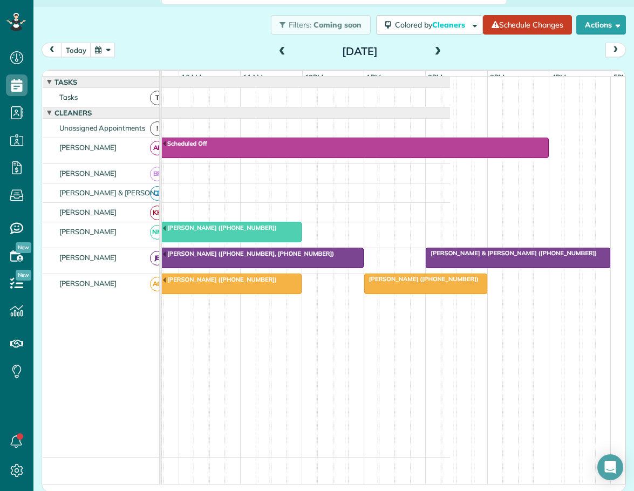
scroll to position [0, 178]
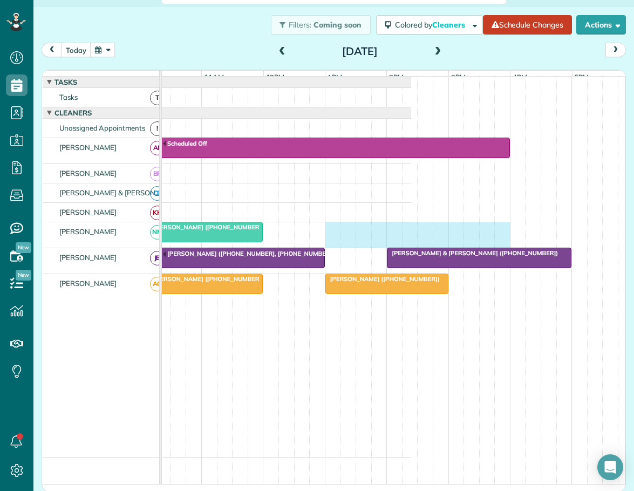
drag, startPoint x: 327, startPoint y: 234, endPoint x: 502, endPoint y: 248, distance: 176.1
click at [411, 248] on div "[PERSON_NAME] ([PHONE_NUMBER])" at bounding box center [183, 234] width 457 height 25
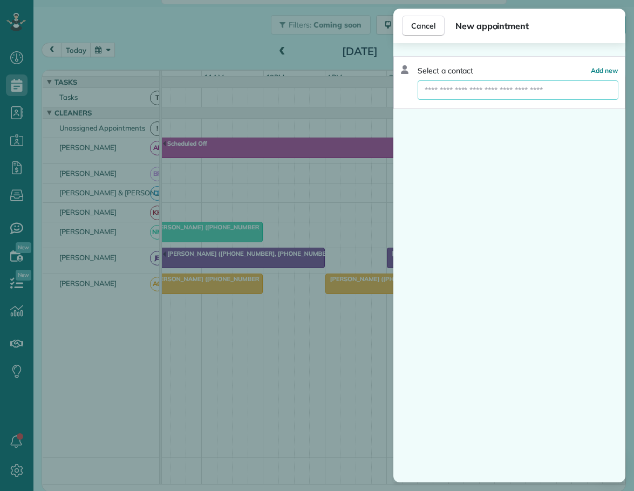
click at [462, 93] on input "text" at bounding box center [518, 89] width 201 height 19
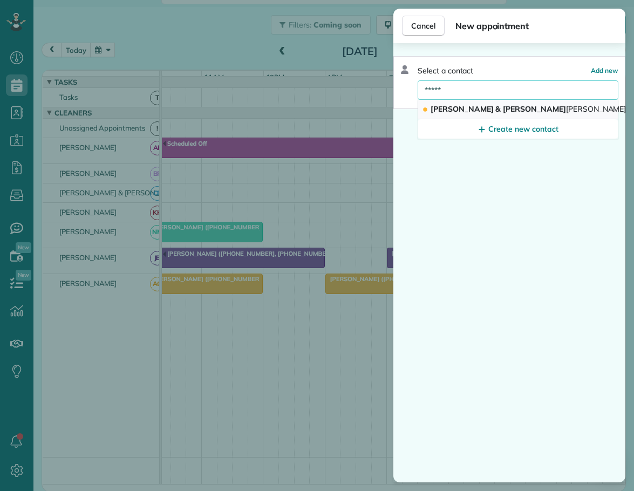
click at [455, 107] on span "[PERSON_NAME] & [PERSON_NAME] acher" at bounding box center [539, 109] width 216 height 10
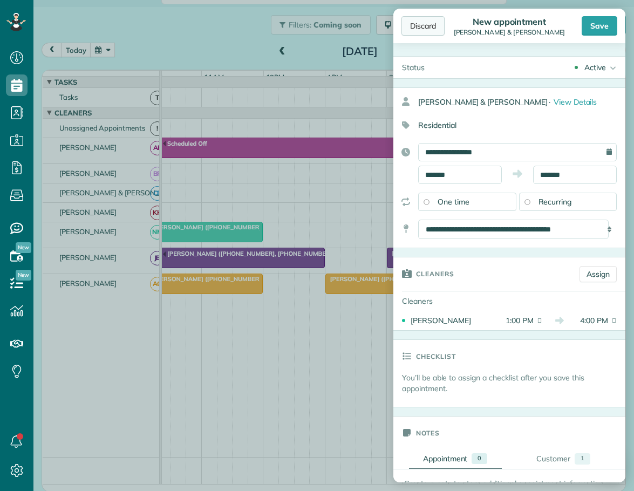
click at [422, 23] on div "Discard" at bounding box center [423, 25] width 43 height 19
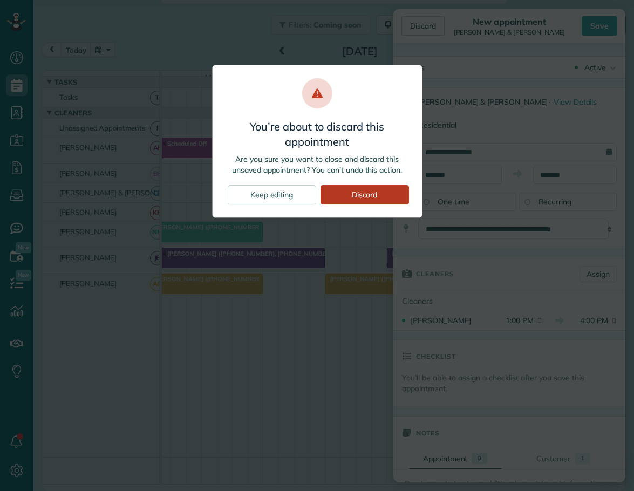
click at [355, 194] on div "Discard" at bounding box center [365, 194] width 89 height 19
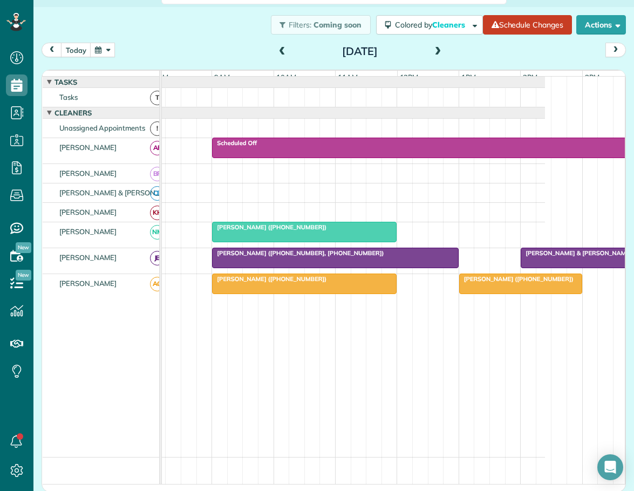
scroll to position [0, 62]
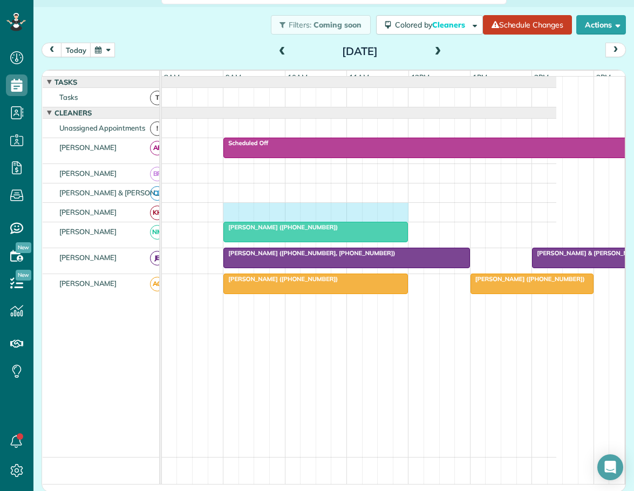
drag, startPoint x: 225, startPoint y: 216, endPoint x: 401, endPoint y: 226, distance: 176.8
click at [401, 222] on div at bounding box center [328, 212] width 457 height 19
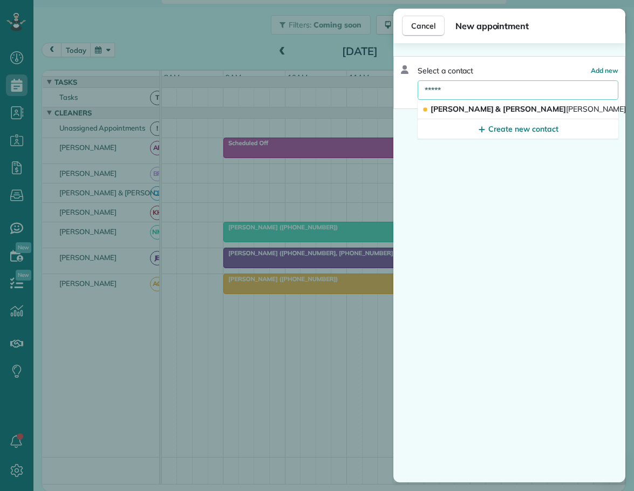
drag, startPoint x: 450, startPoint y: 89, endPoint x: 411, endPoint y: 92, distance: 39.0
click at [411, 92] on div "Select a contact Add new ***** [PERSON_NAME] & [PERSON_NAME] acher Create new c…" at bounding box center [510, 82] width 232 height 53
type input "****"
click at [432, 109] on span "Mrs. [PERSON_NAME] le" at bounding box center [482, 110] width 103 height 10
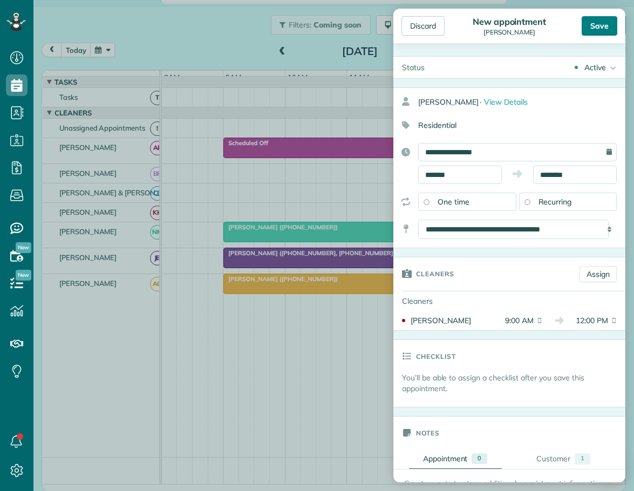
click at [607, 25] on div "Save" at bounding box center [600, 25] width 36 height 19
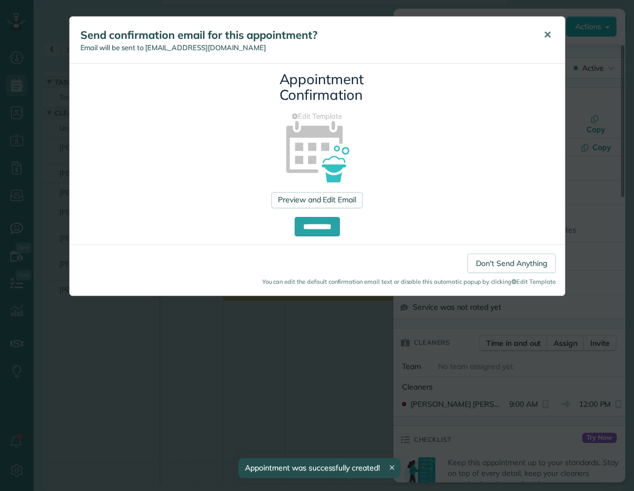
click at [546, 33] on span "✕" at bounding box center [548, 35] width 8 height 12
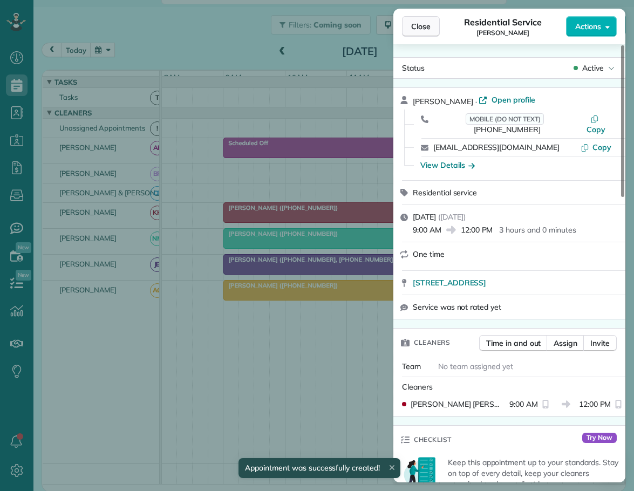
click at [429, 27] on span "Close" at bounding box center [420, 26] width 19 height 11
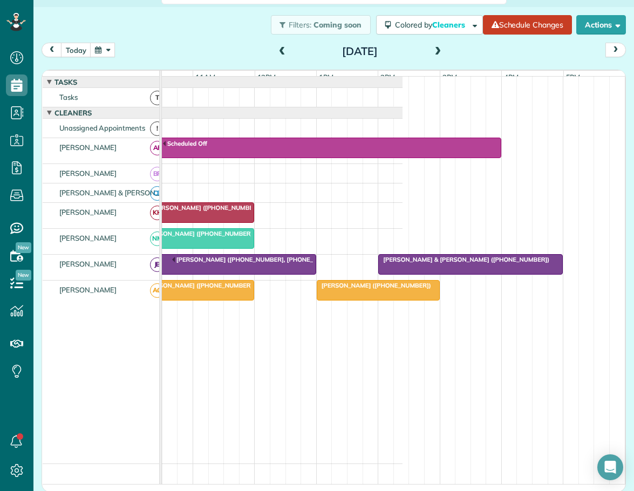
scroll to position [0, 272]
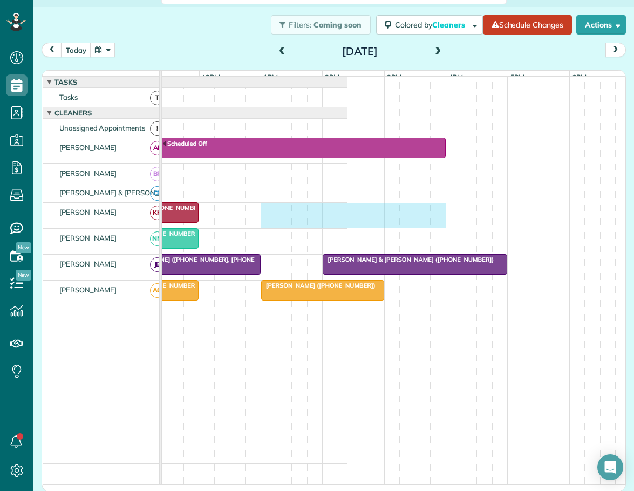
drag, startPoint x: 265, startPoint y: 217, endPoint x: 431, endPoint y: 229, distance: 166.8
click at [347, 228] on div "[PERSON_NAME] ([PHONE_NUMBER])" at bounding box center [118, 215] width 457 height 25
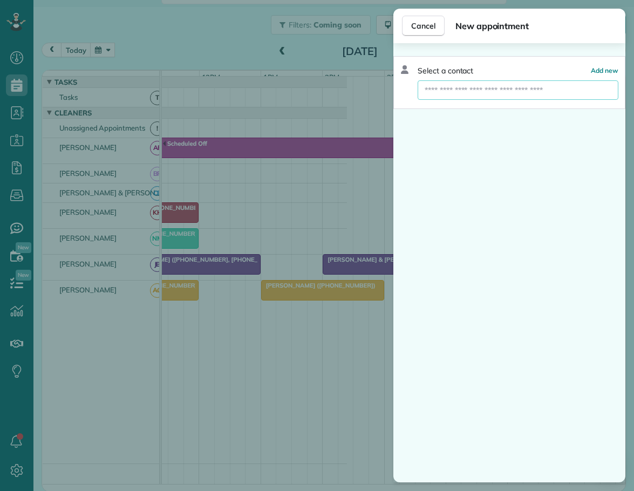
click at [448, 88] on input "text" at bounding box center [518, 89] width 201 height 19
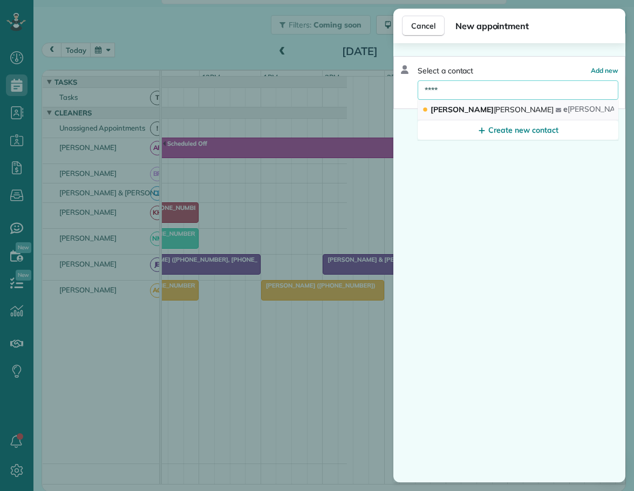
type input "****"
click at [438, 112] on span "[PERSON_NAME]" at bounding box center [492, 110] width 123 height 10
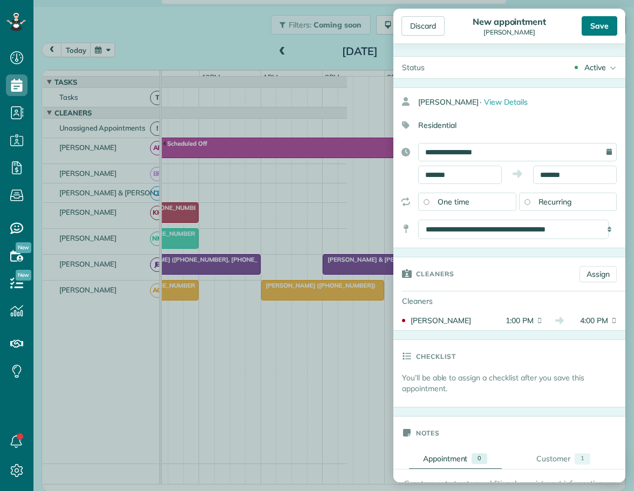
click at [597, 26] on div "Save" at bounding box center [600, 25] width 36 height 19
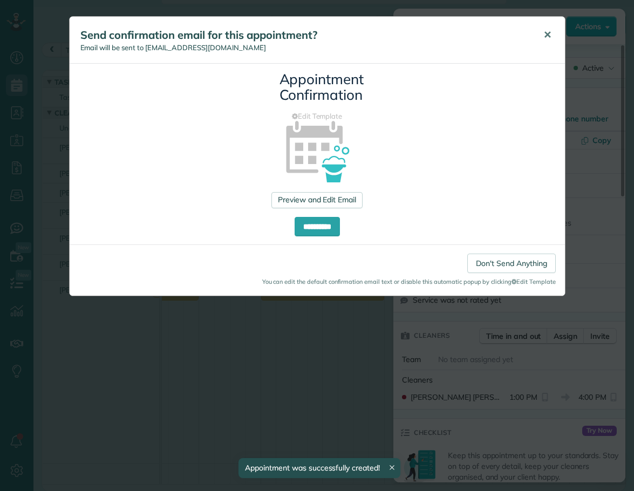
click at [547, 36] on span "✕" at bounding box center [548, 35] width 8 height 12
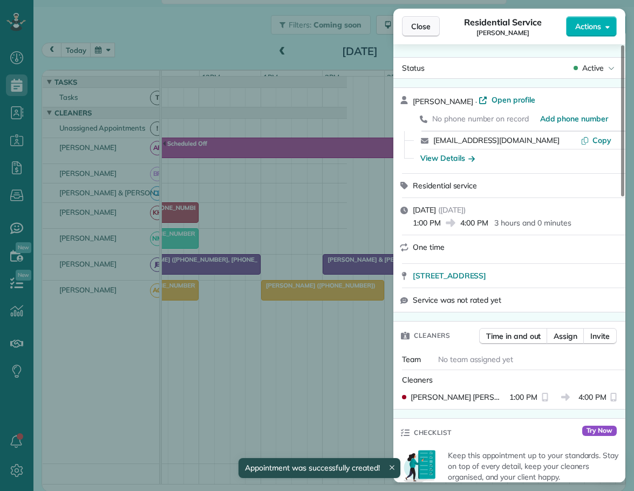
click at [420, 28] on span "Close" at bounding box center [420, 26] width 19 height 11
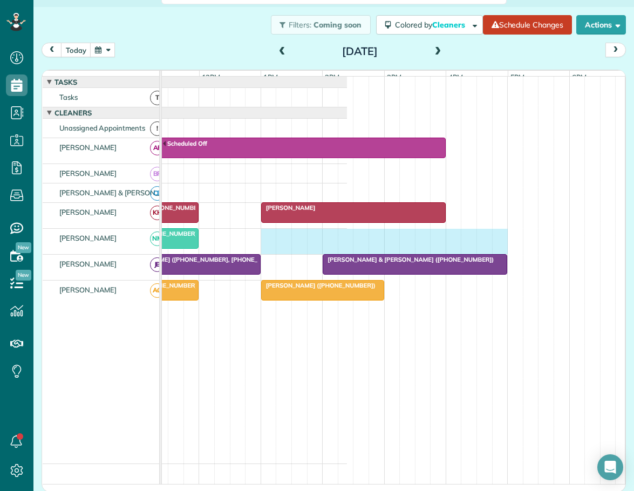
drag, startPoint x: 268, startPoint y: 242, endPoint x: 492, endPoint y: 251, distance: 223.7
click at [347, 251] on div "[PERSON_NAME] ([PHONE_NUMBER])" at bounding box center [118, 241] width 457 height 25
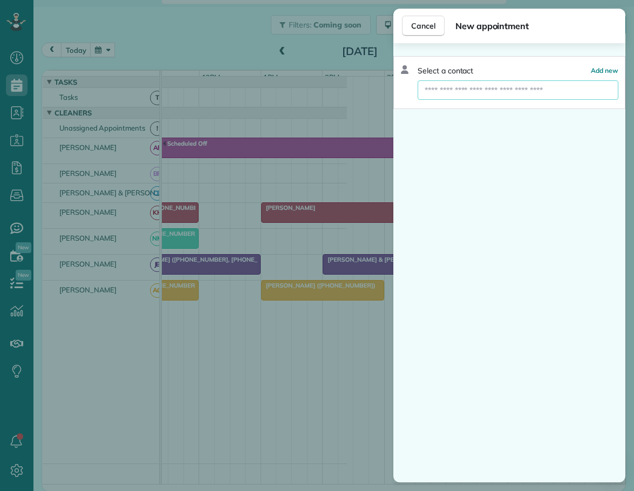
click at [456, 92] on input "text" at bounding box center [518, 89] width 201 height 19
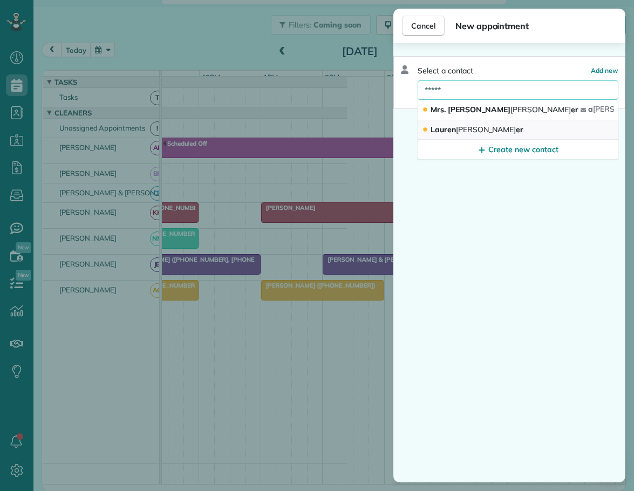
type input "*****"
click at [453, 131] on span "[PERSON_NAME] er" at bounding box center [477, 130] width 93 height 10
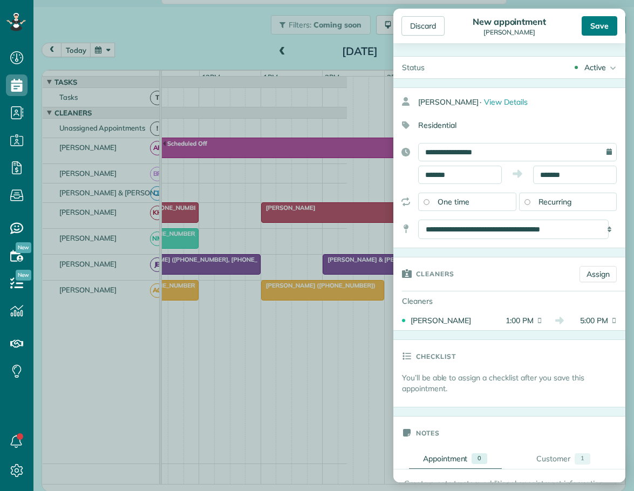
click at [600, 28] on div "Save" at bounding box center [600, 25] width 36 height 19
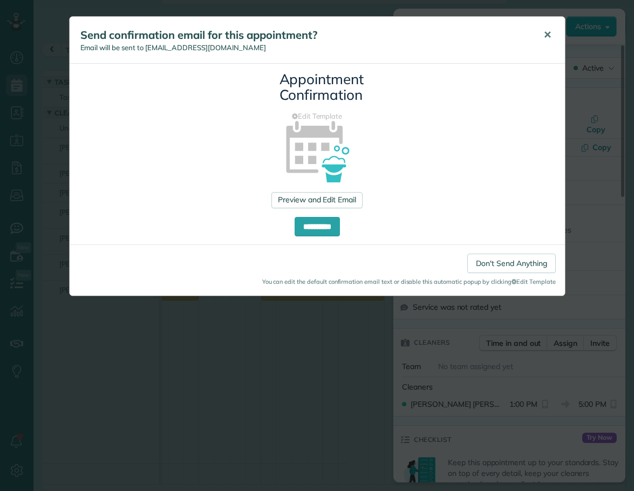
click at [547, 33] on span "✕" at bounding box center [548, 35] width 8 height 12
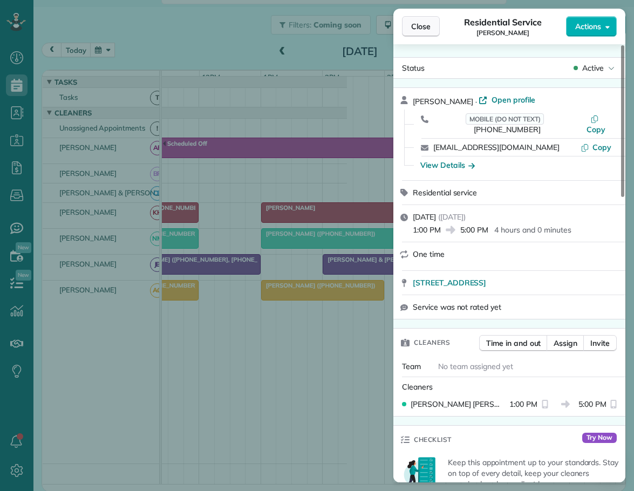
click at [426, 28] on span "Close" at bounding box center [420, 26] width 19 height 11
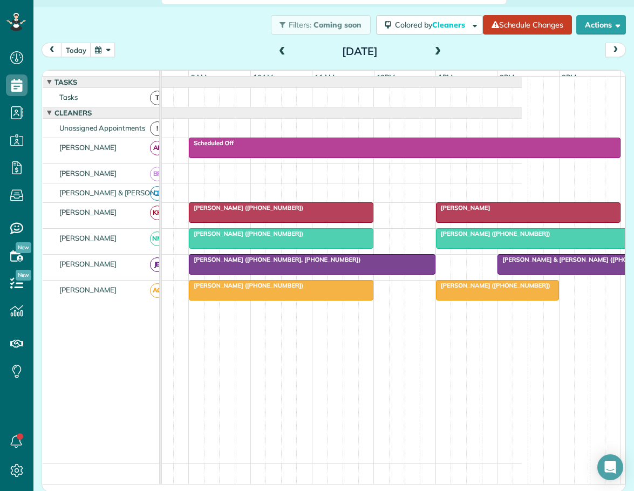
scroll to position [0, 95]
click at [75, 48] on button "today" at bounding box center [76, 50] width 30 height 15
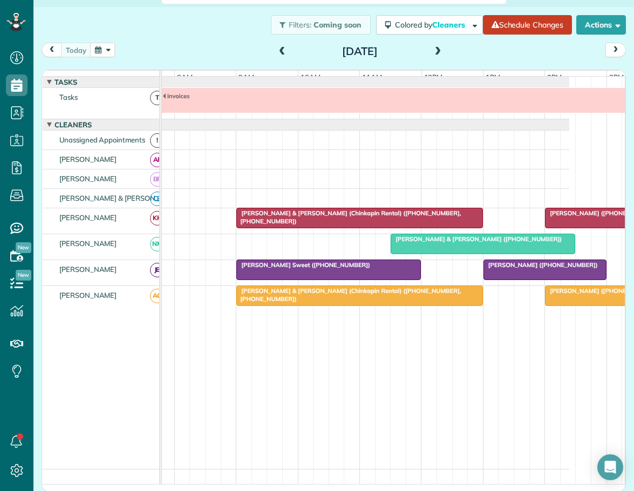
scroll to position [0, 56]
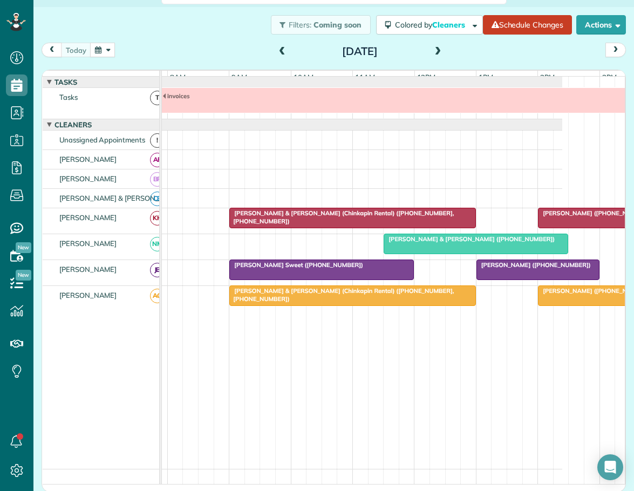
click at [319, 302] on span "[PERSON_NAME] & [PERSON_NAME] (Chinkapin Rental) ([PHONE_NUMBER], [PHONE_NUMBER…" at bounding box center [341, 294] width 225 height 15
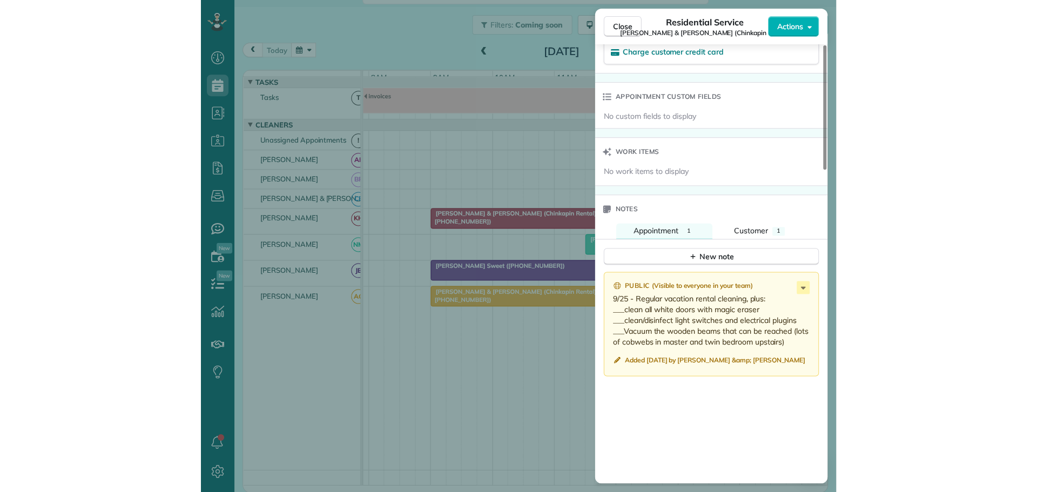
scroll to position [864, 0]
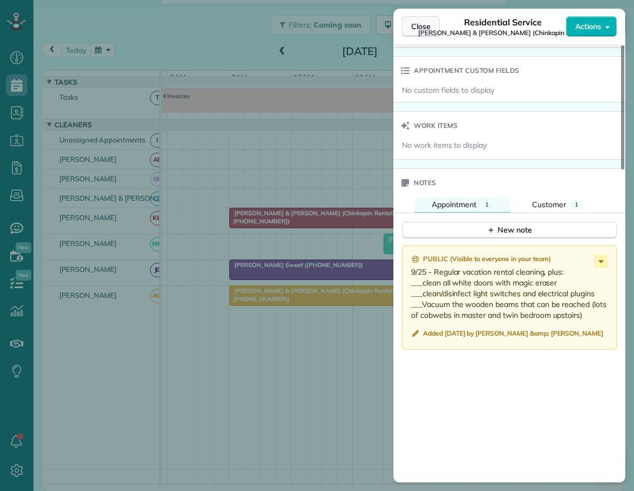
click at [415, 23] on span "Close" at bounding box center [420, 26] width 19 height 11
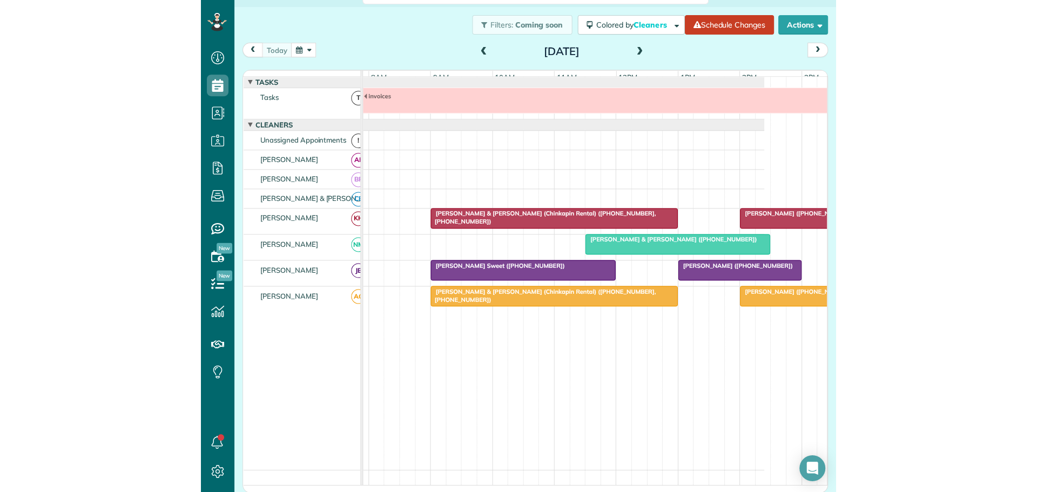
scroll to position [492, 33]
